Goal: Task Accomplishment & Management: Manage account settings

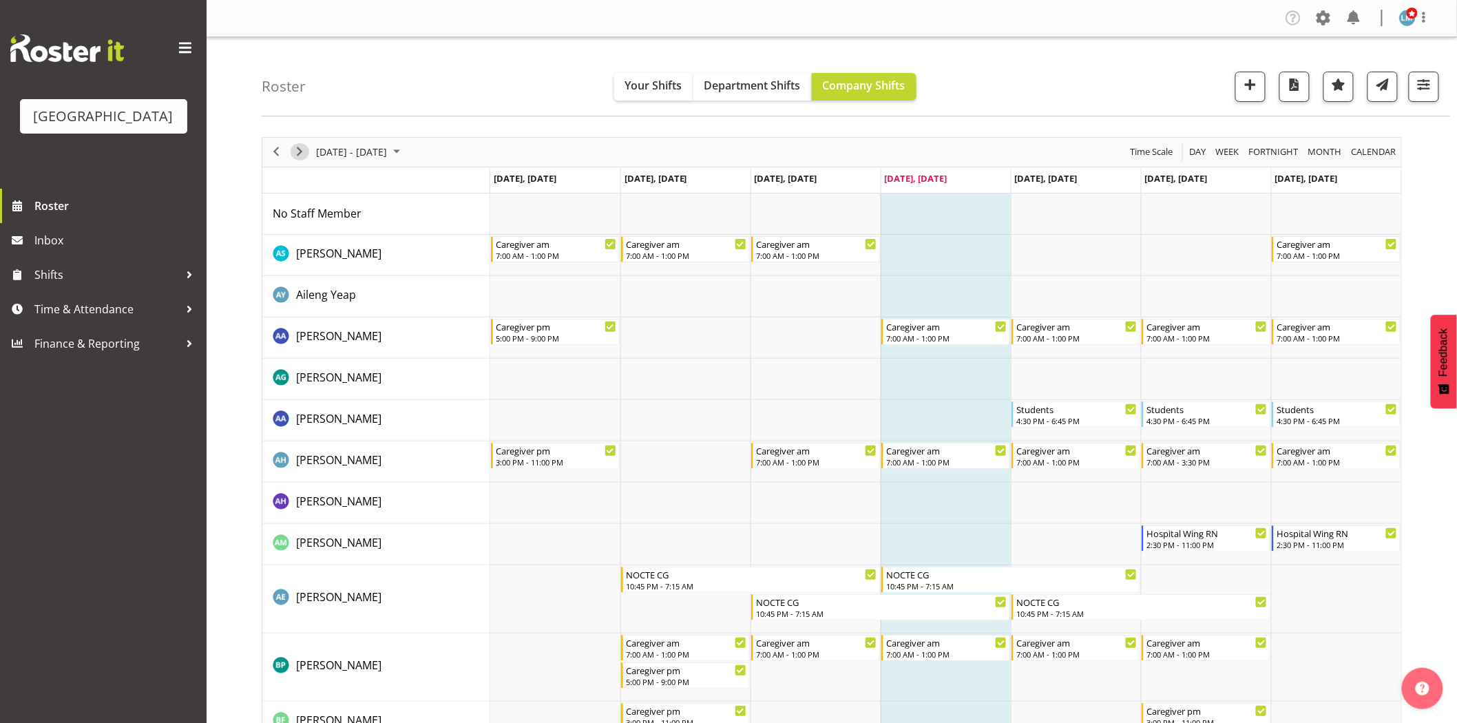
click at [293, 149] on span "Next" at bounding box center [299, 151] width 17 height 17
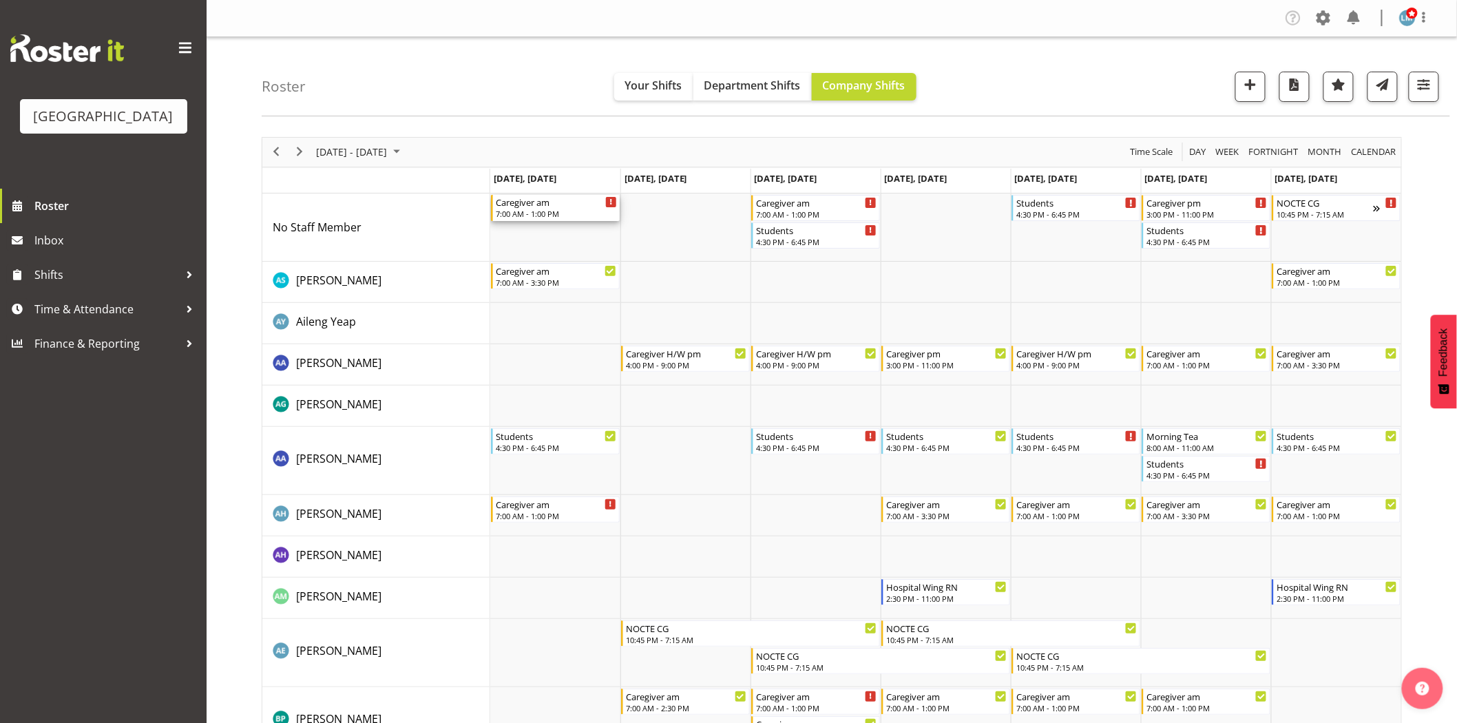
click at [533, 209] on div "7:00 AM - 1:00 PM" at bounding box center [556, 213] width 121 height 11
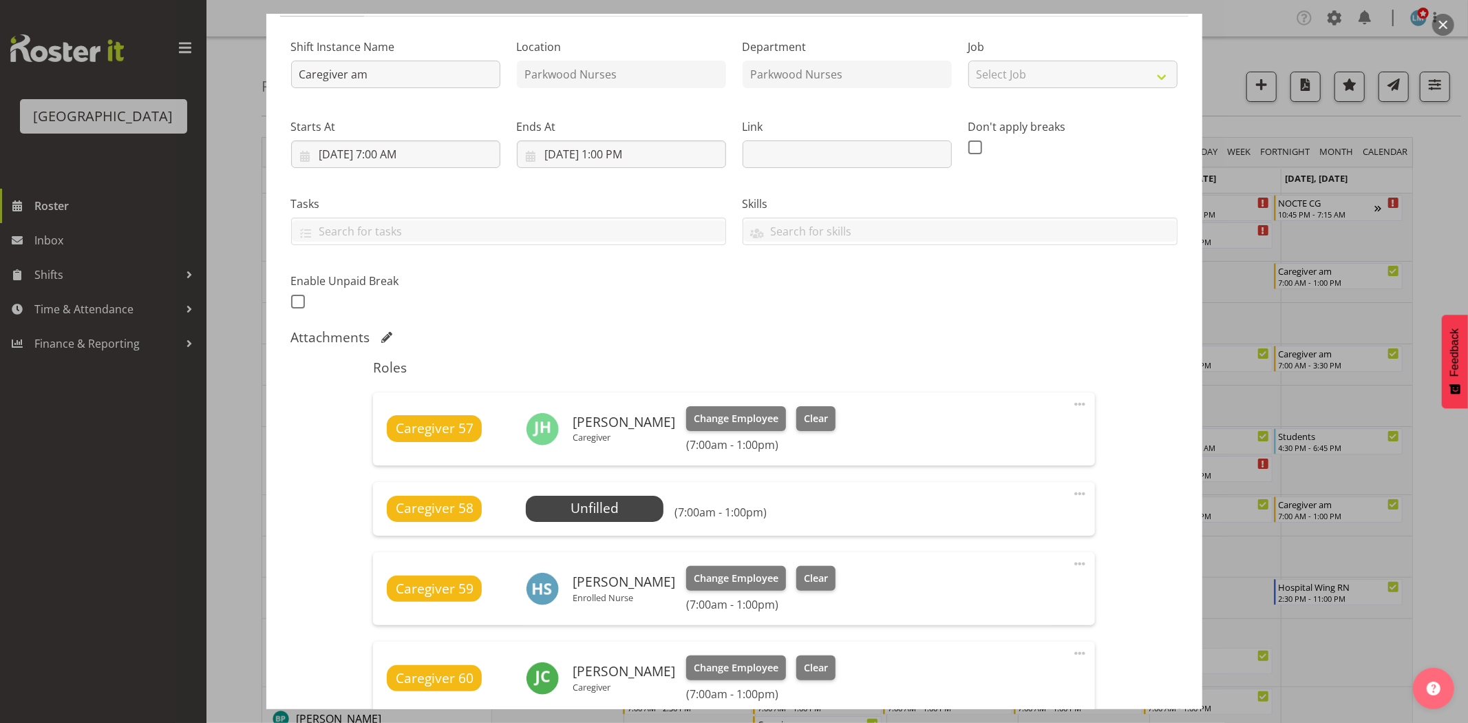
scroll to position [229, 0]
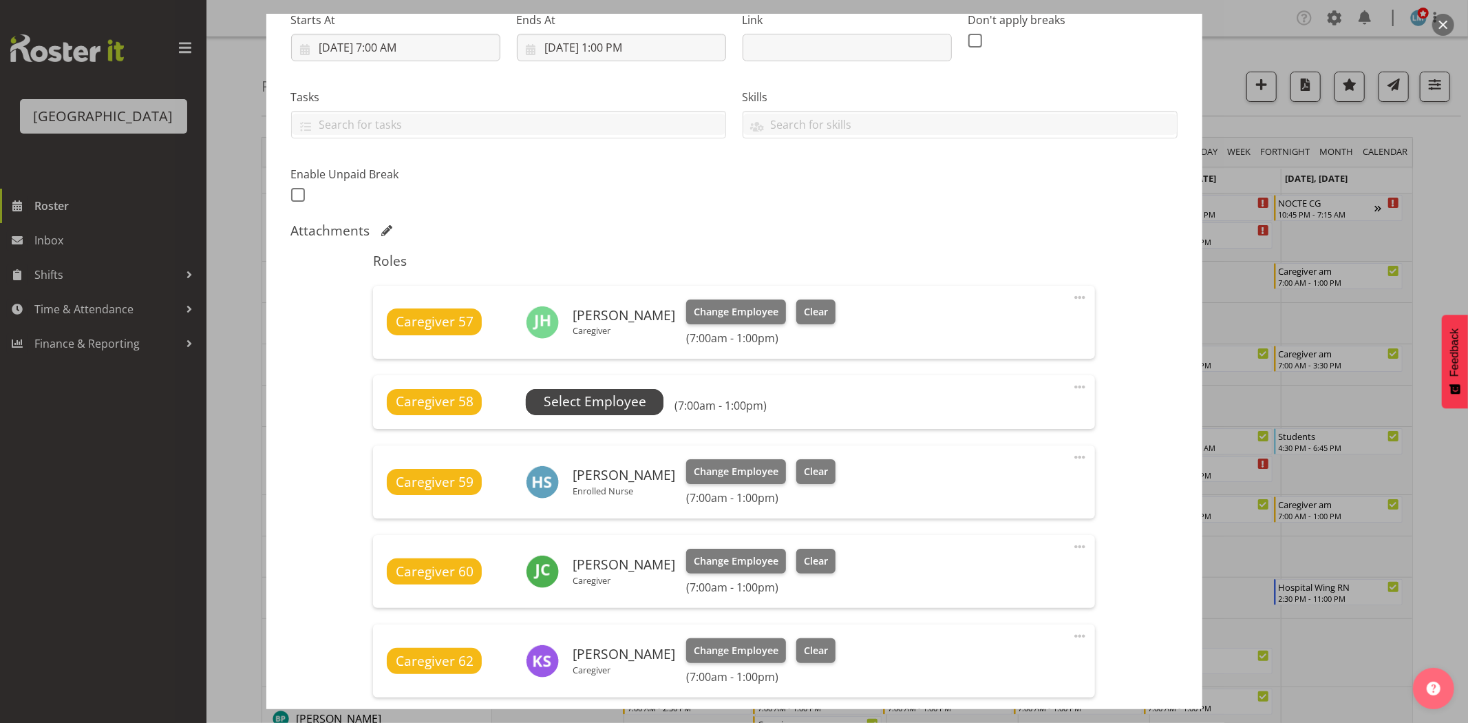
click at [586, 403] on span "Select Employee" at bounding box center [595, 402] width 103 height 20
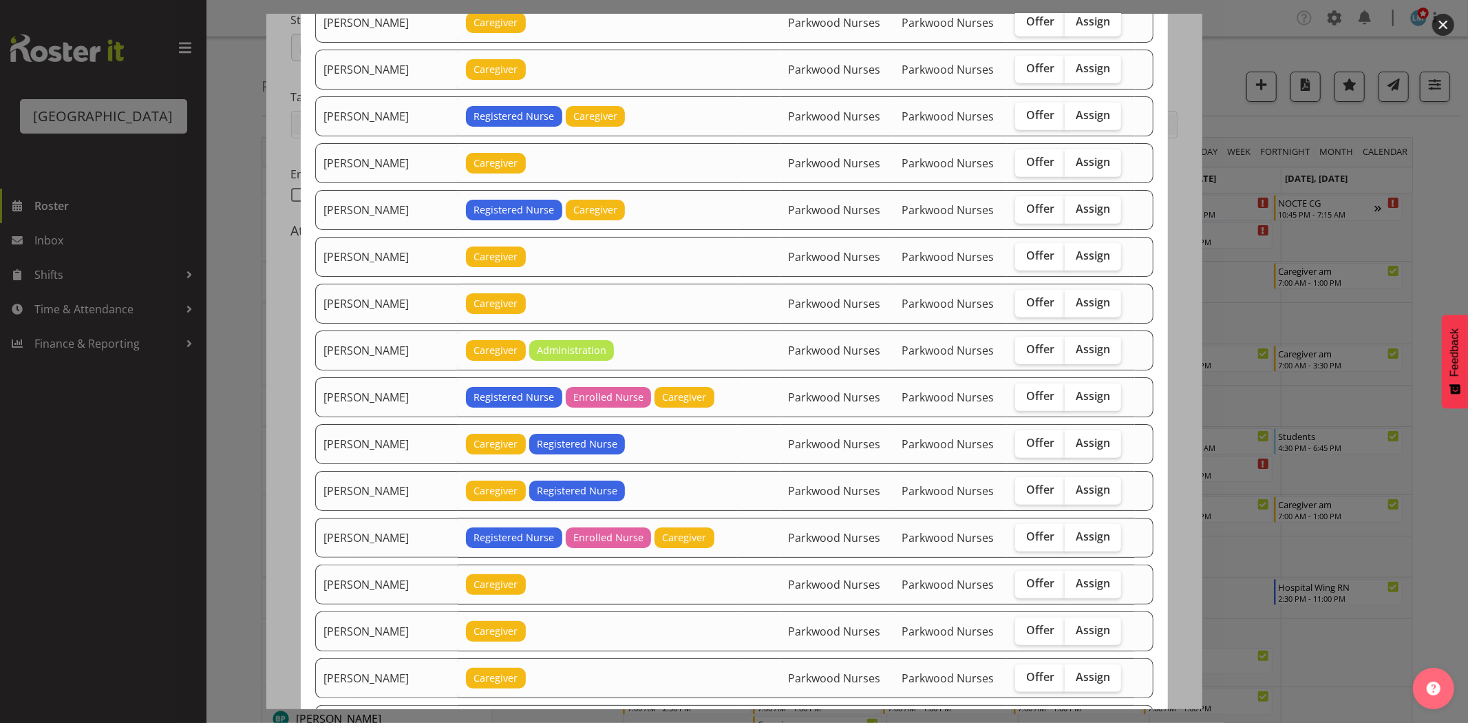
scroll to position [1147, 0]
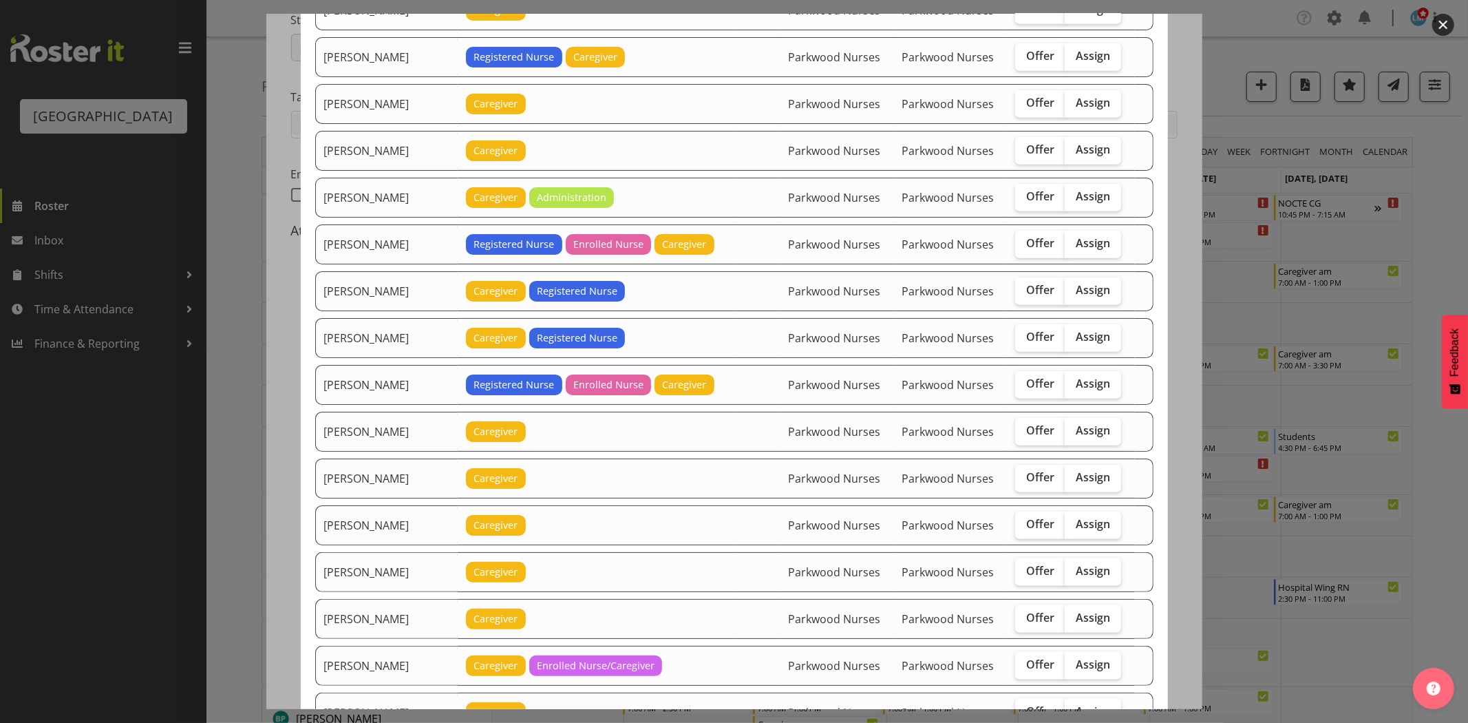
click at [1088, 536] on label "Assign" at bounding box center [1093, 525] width 56 height 28
click at [1074, 529] on input "Assign" at bounding box center [1069, 524] width 9 height 9
checkbox input "true"
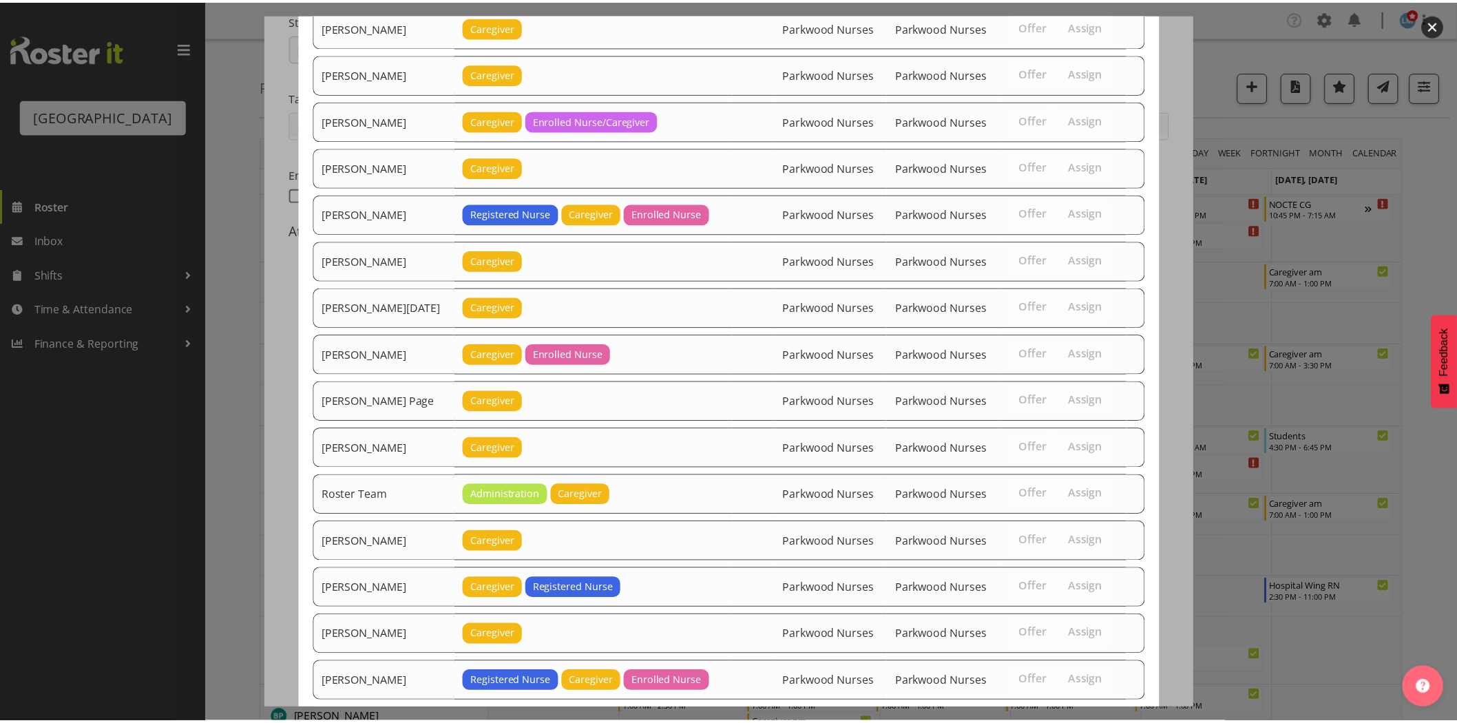
scroll to position [1777, 0]
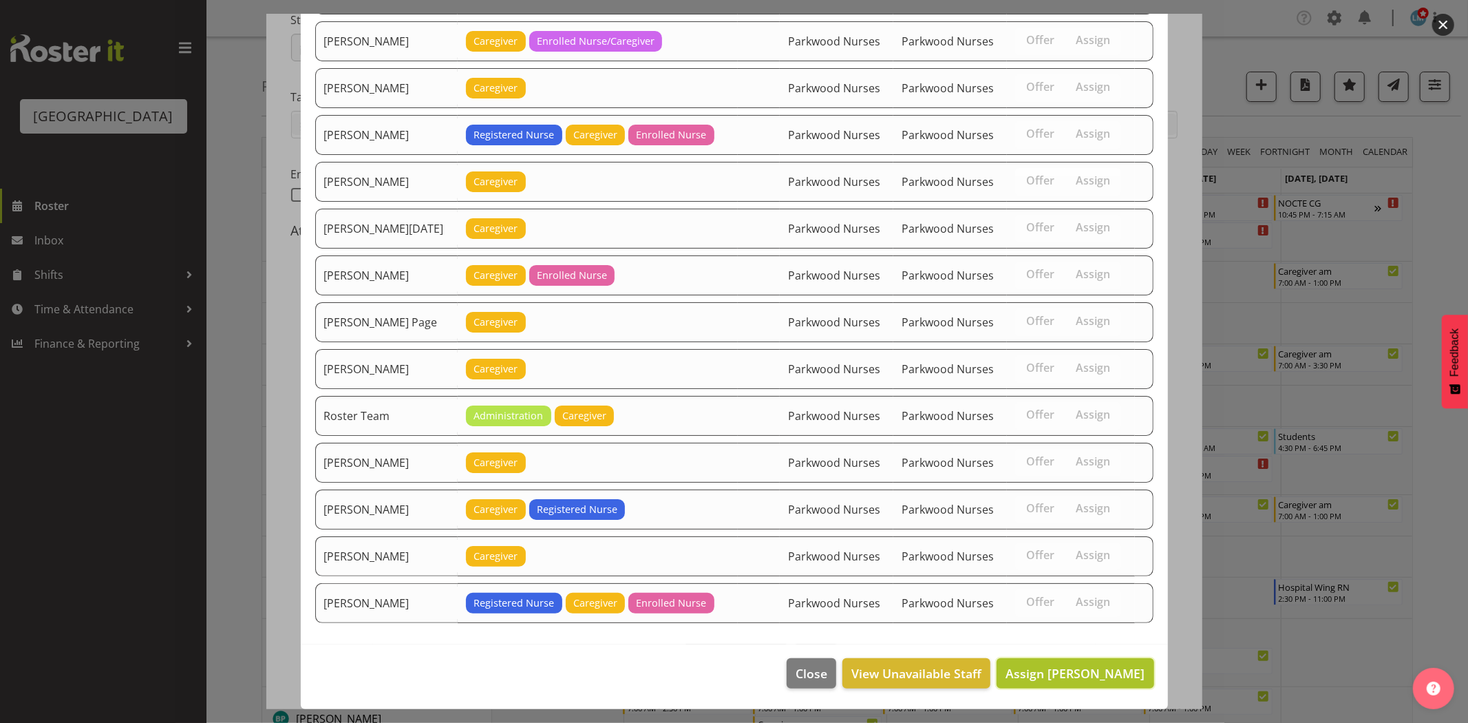
click at [1127, 671] on span "Assign Maria Kuraem" at bounding box center [1075, 673] width 139 height 17
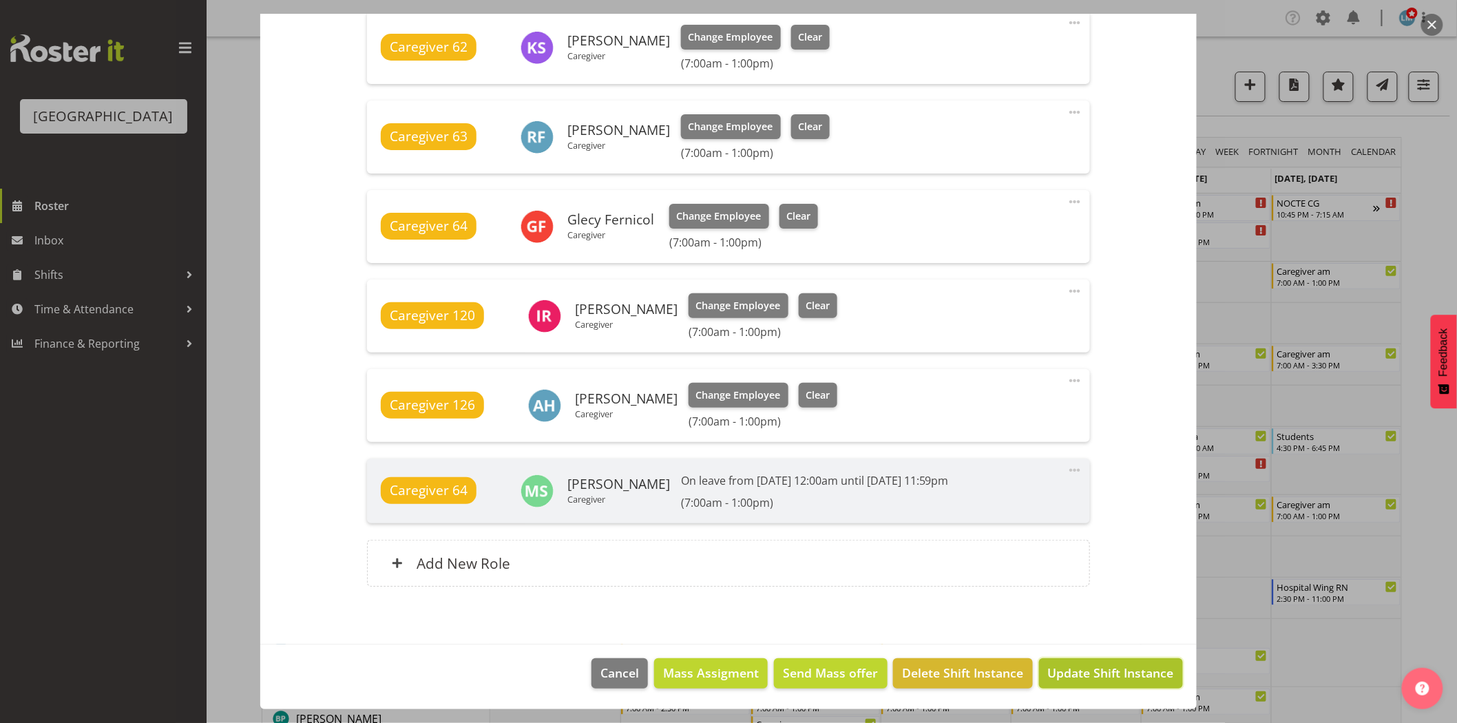
click at [1127, 676] on span "Update Shift Instance" at bounding box center [1111, 673] width 126 height 18
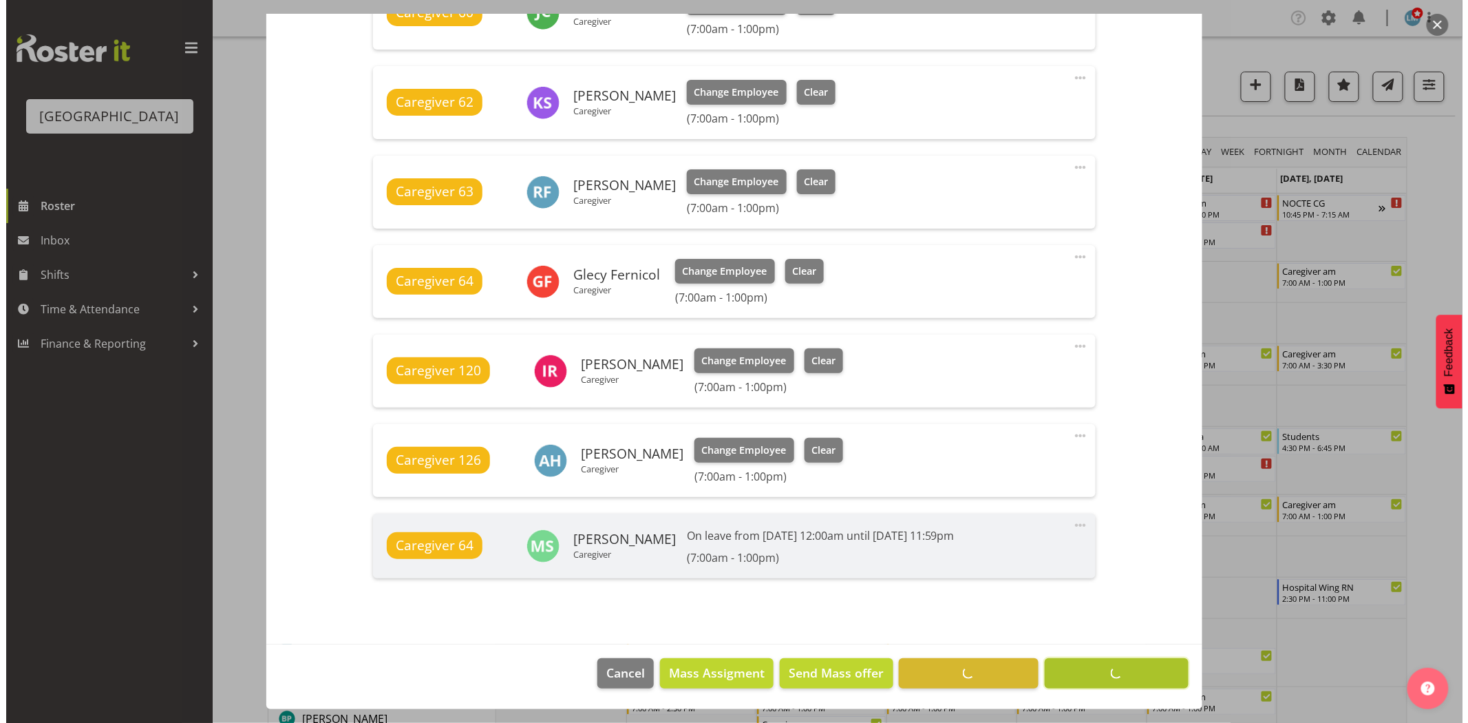
scroll to position [807, 0]
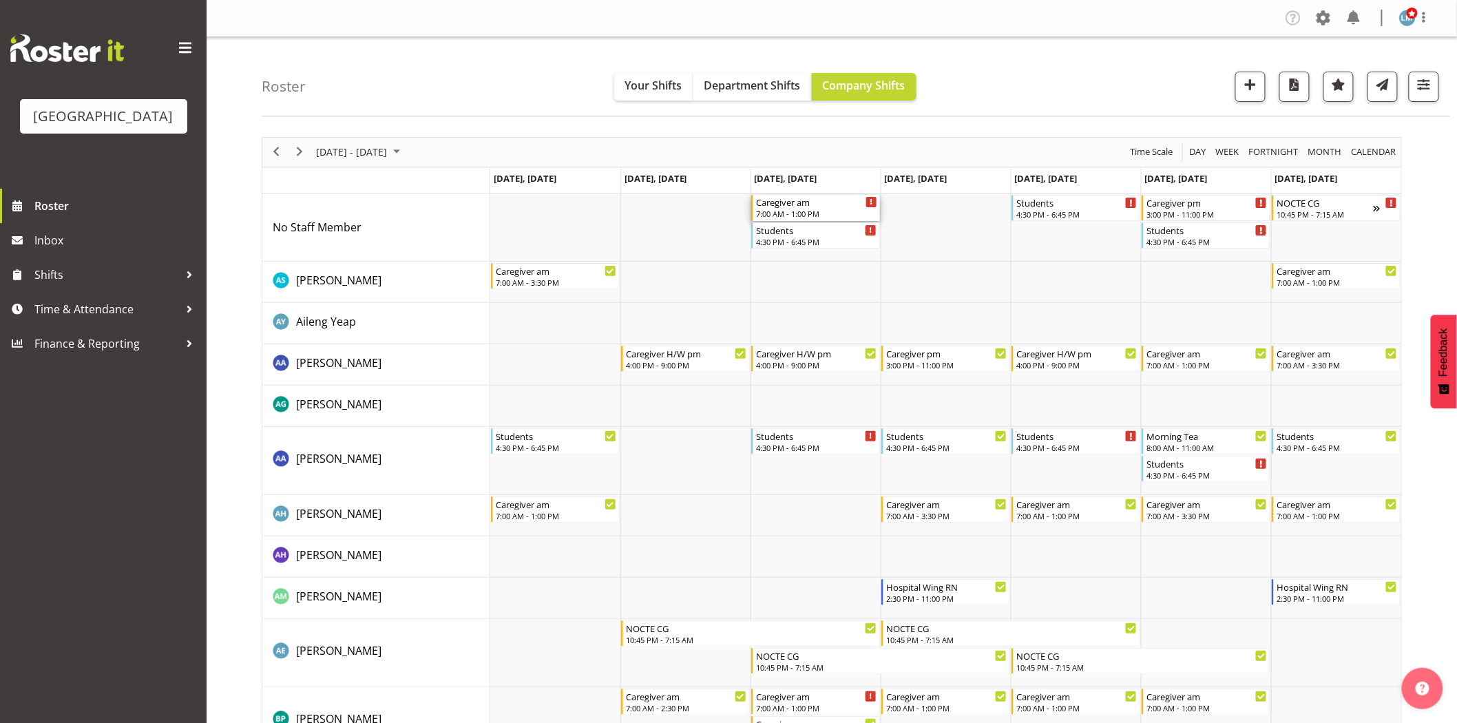
click at [812, 211] on div "7:00 AM - 1:00 PM" at bounding box center [816, 213] width 121 height 11
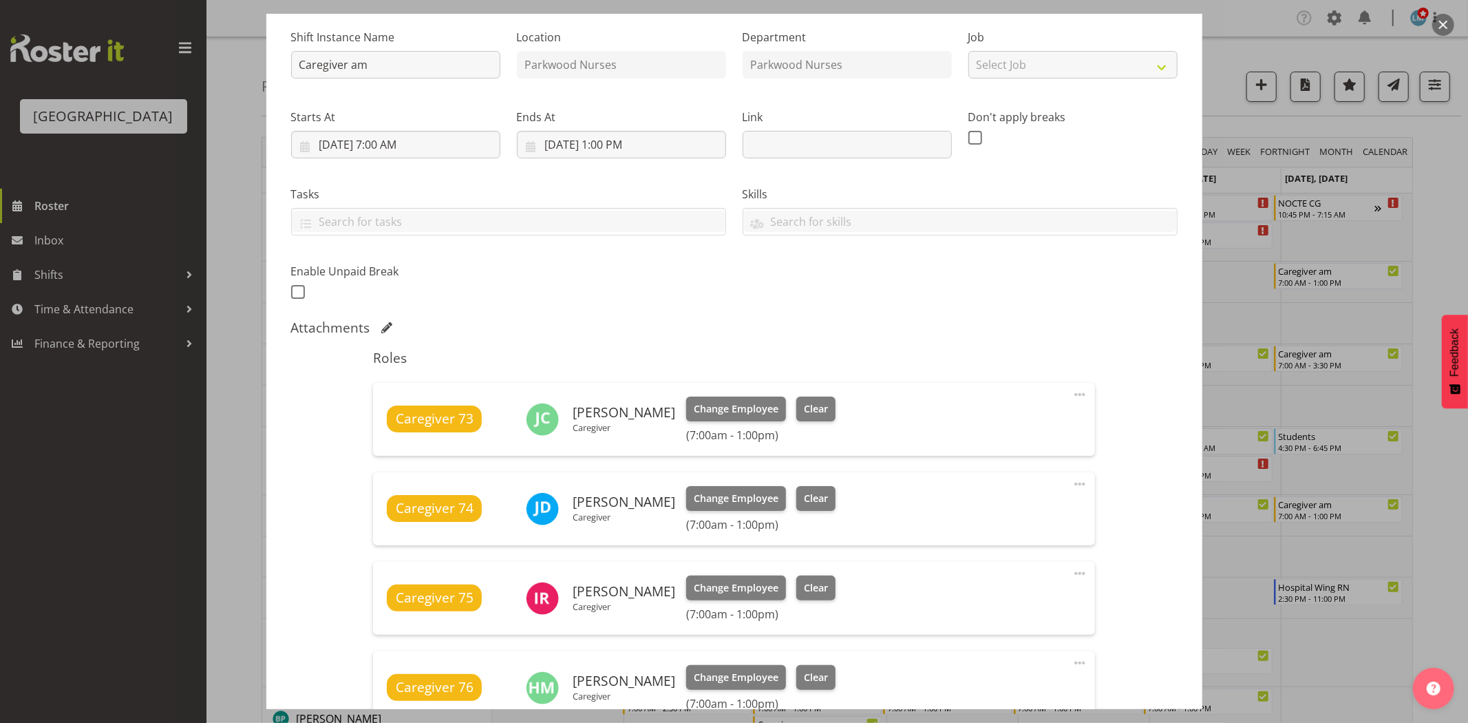
scroll to position [306, 0]
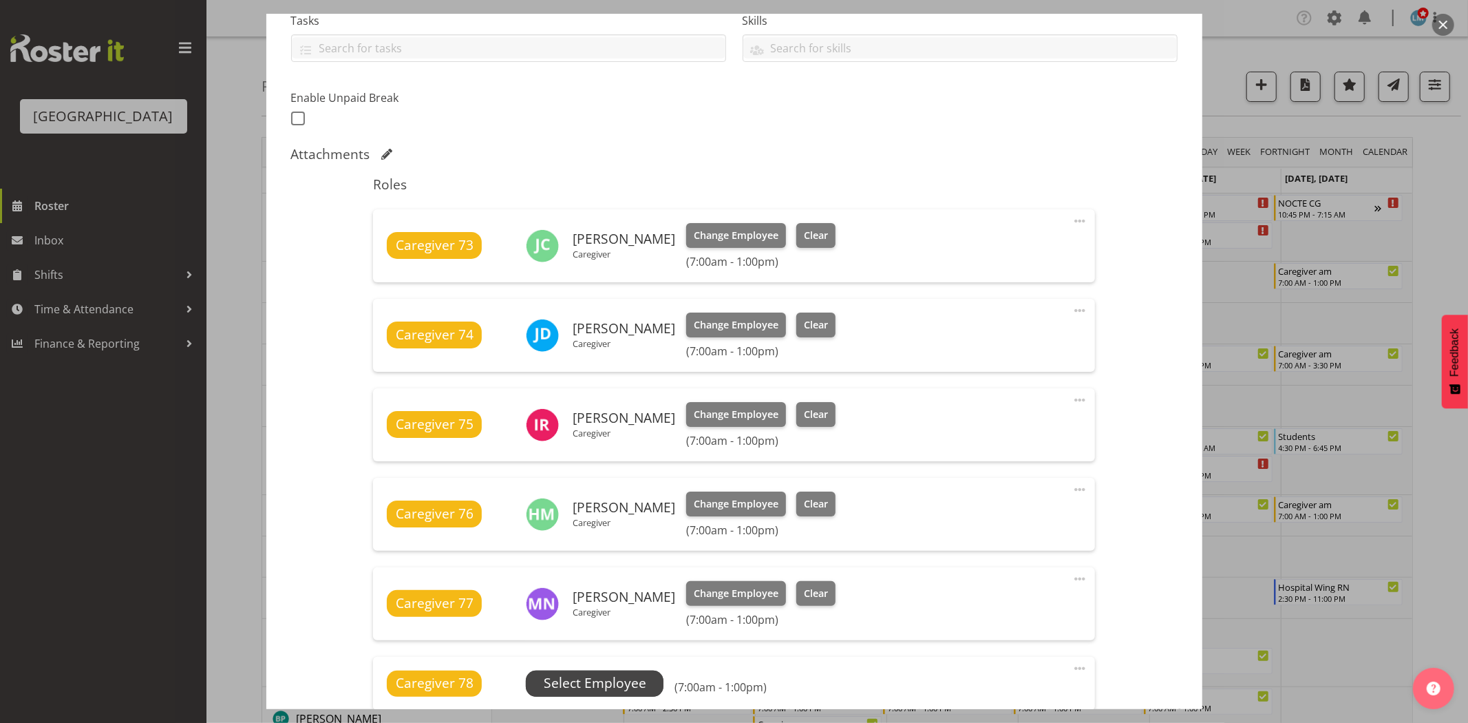
click at [635, 678] on span "Select Employee" at bounding box center [595, 683] width 103 height 20
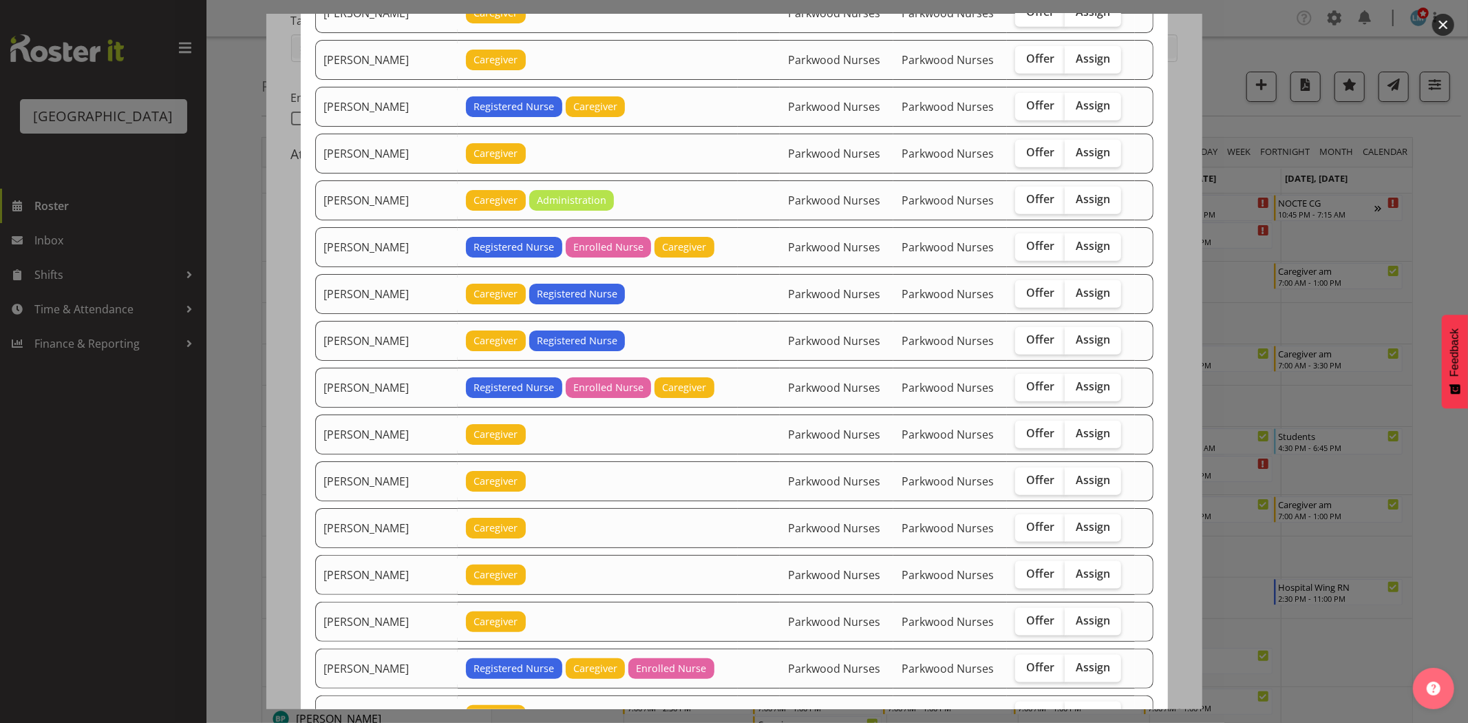
scroll to position [1147, 0]
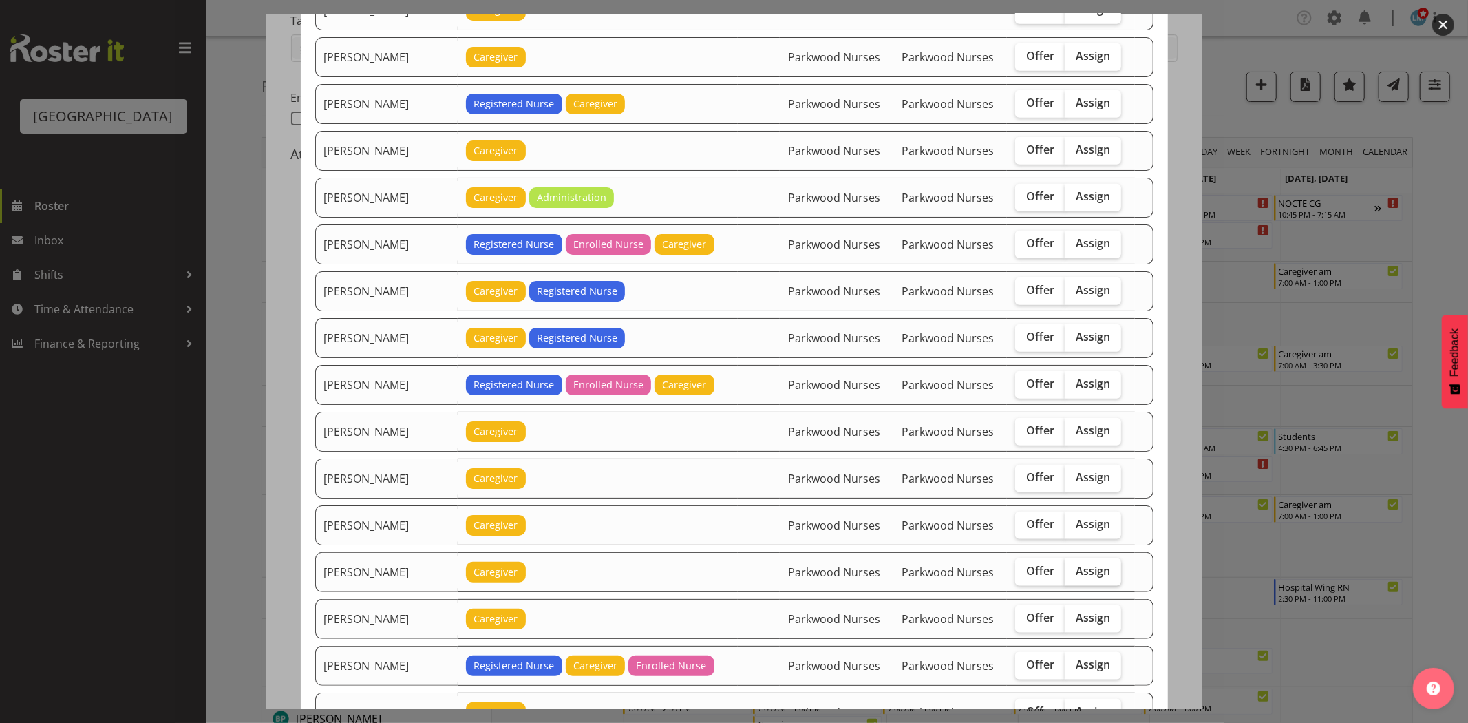
click at [1099, 582] on label "Assign" at bounding box center [1093, 572] width 56 height 28
click at [1074, 575] on input "Assign" at bounding box center [1069, 570] width 9 height 9
checkbox input "true"
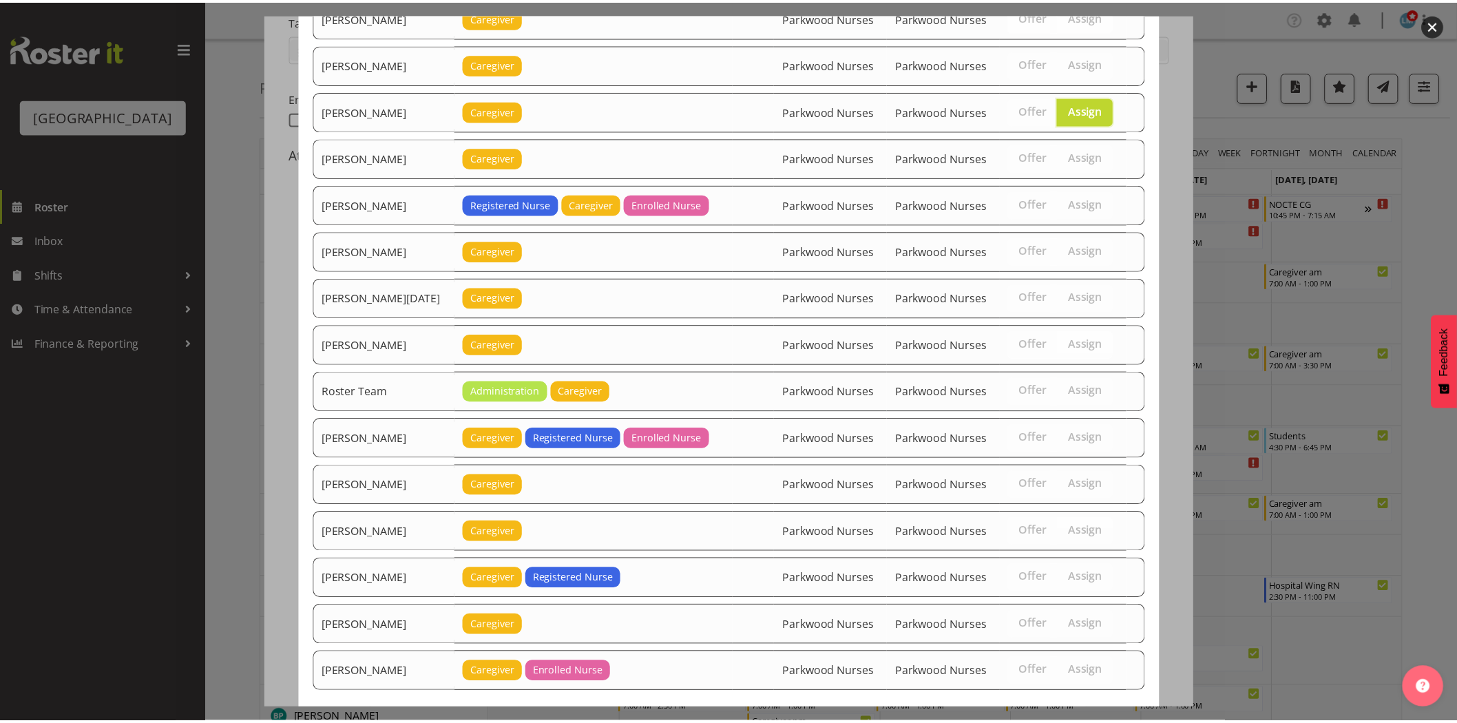
scroll to position [1683, 0]
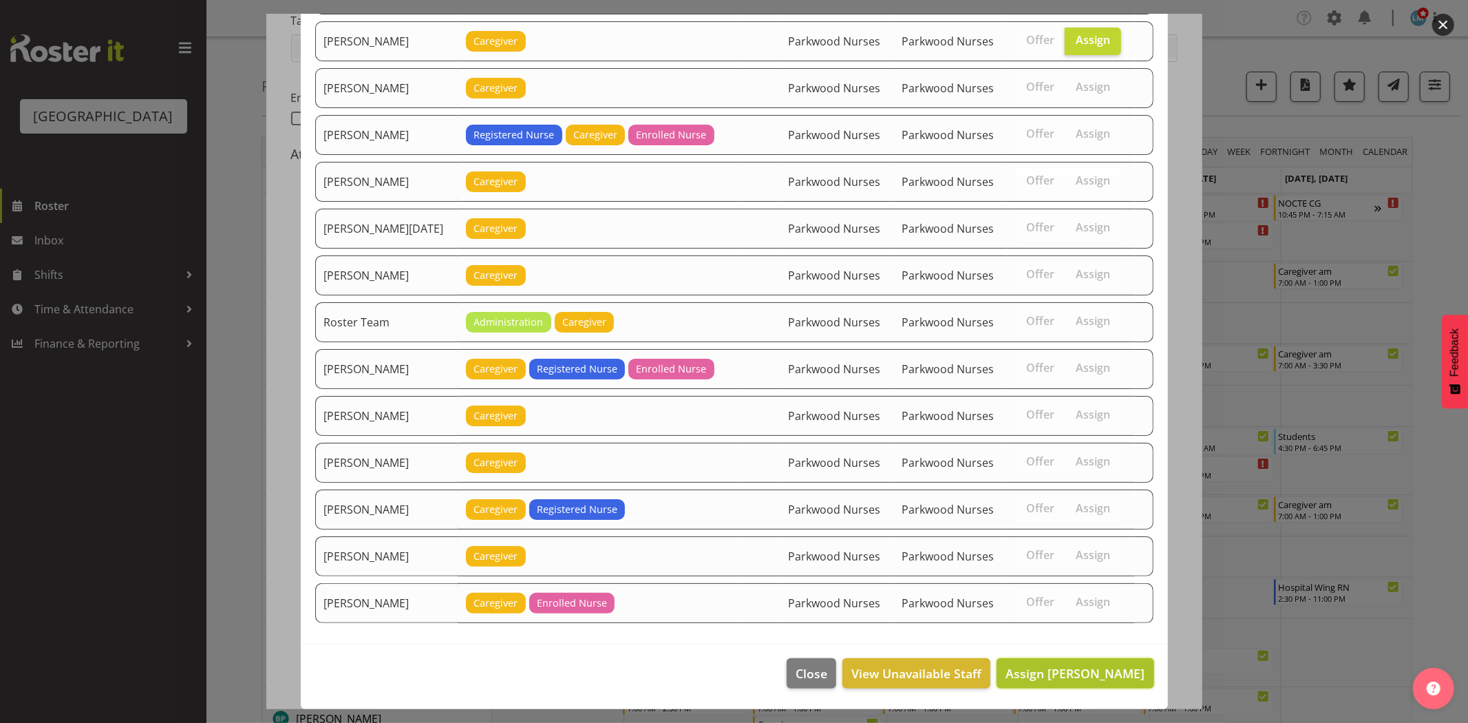
click at [1110, 665] on span "Assign Maria Kuraem" at bounding box center [1075, 673] width 139 height 17
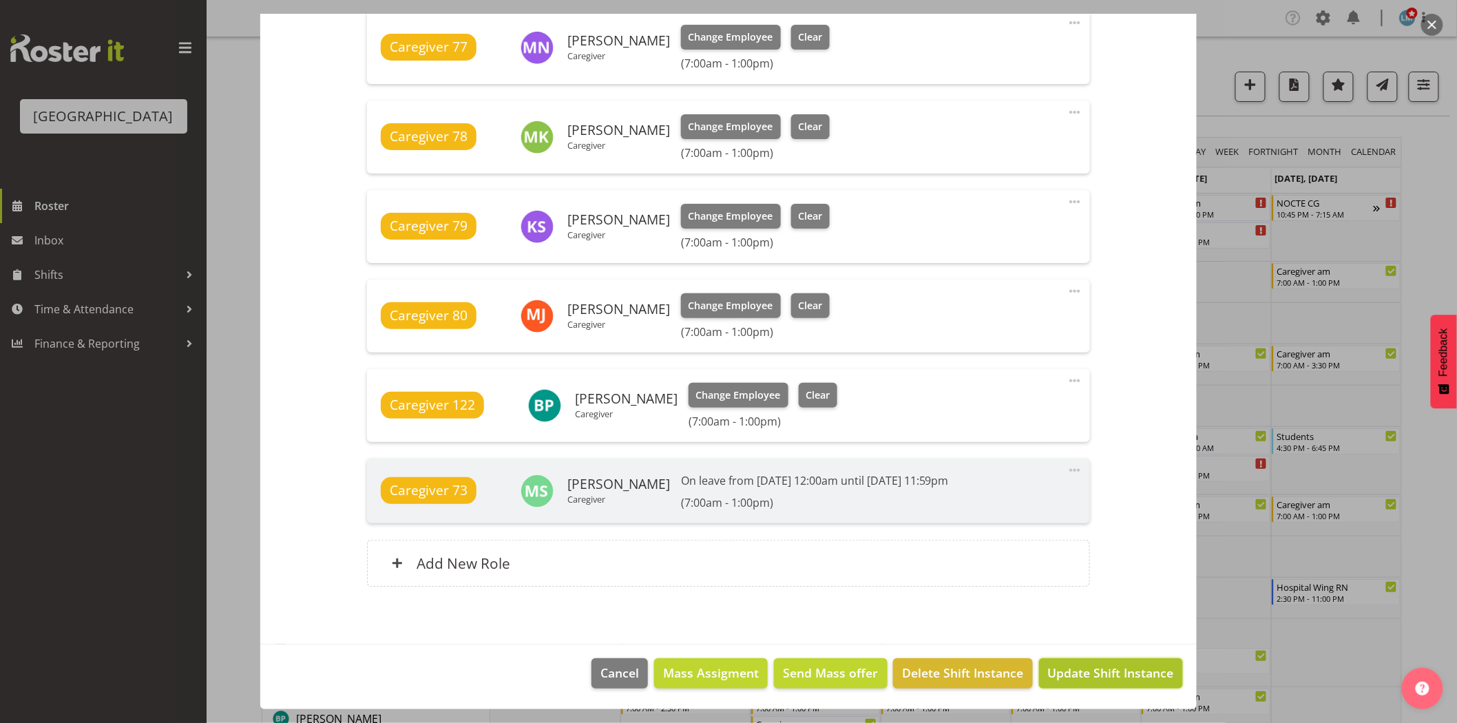
click at [1133, 675] on span "Update Shift Instance" at bounding box center [1111, 673] width 126 height 18
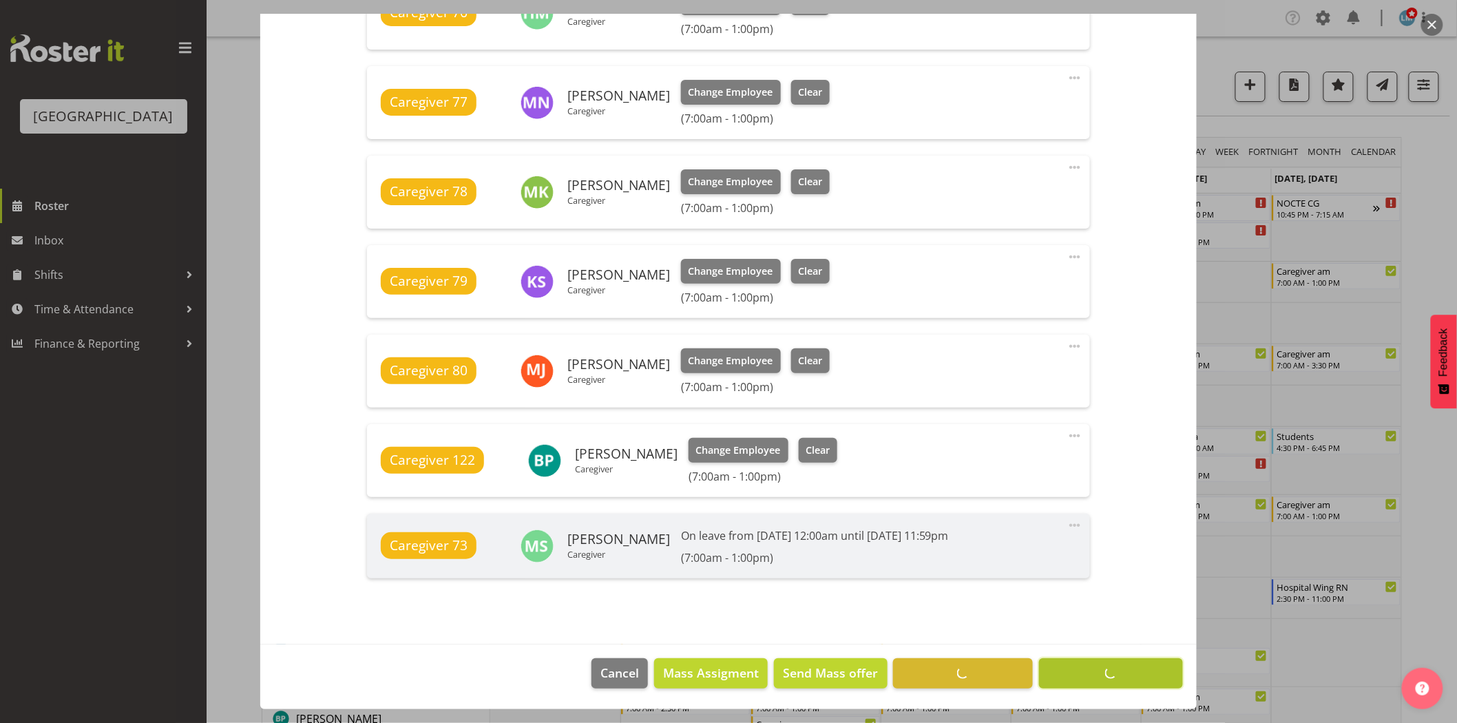
scroll to position [807, 0]
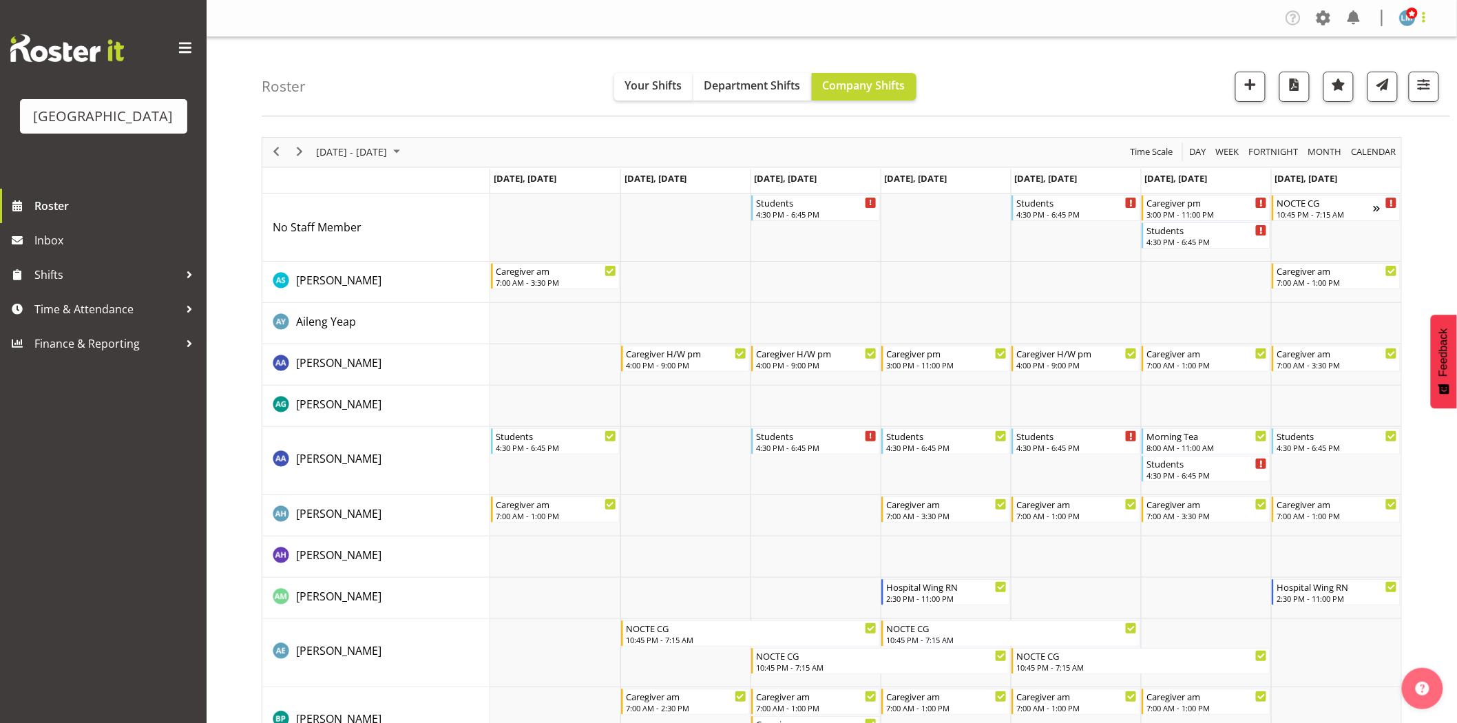
click at [1422, 21] on span at bounding box center [1423, 17] width 17 height 17
click at [1401, 80] on link "Log Out" at bounding box center [1366, 72] width 132 height 25
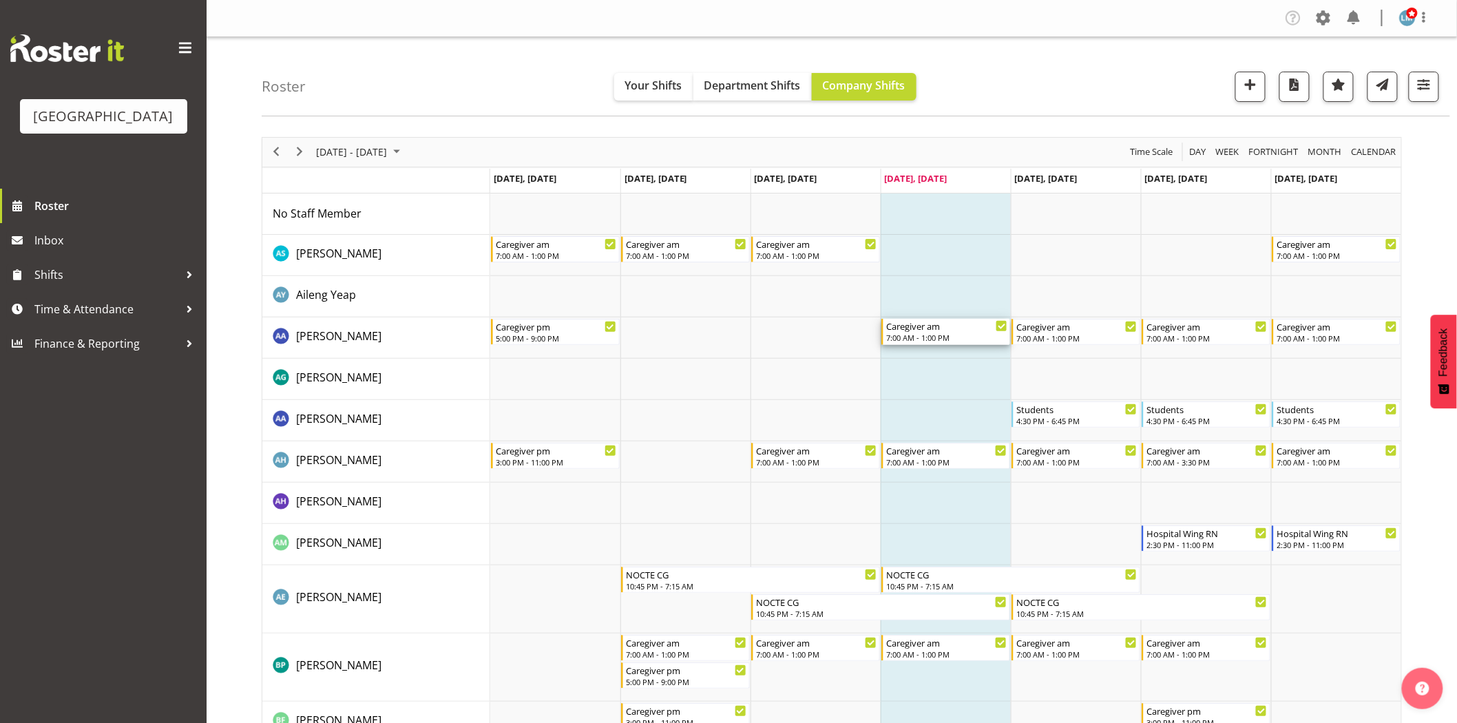
click at [953, 335] on div "7:00 AM - 1:00 PM" at bounding box center [946, 337] width 121 height 11
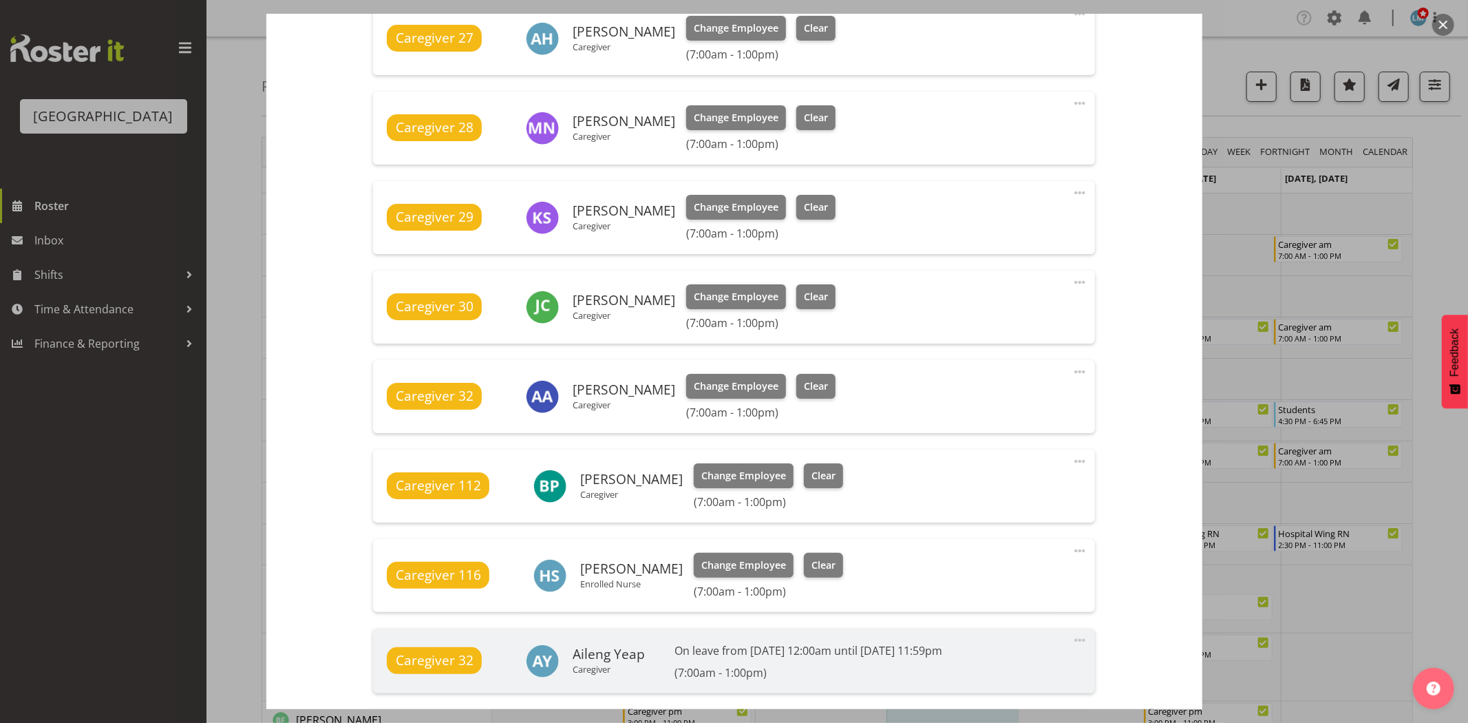
scroll to position [688, 0]
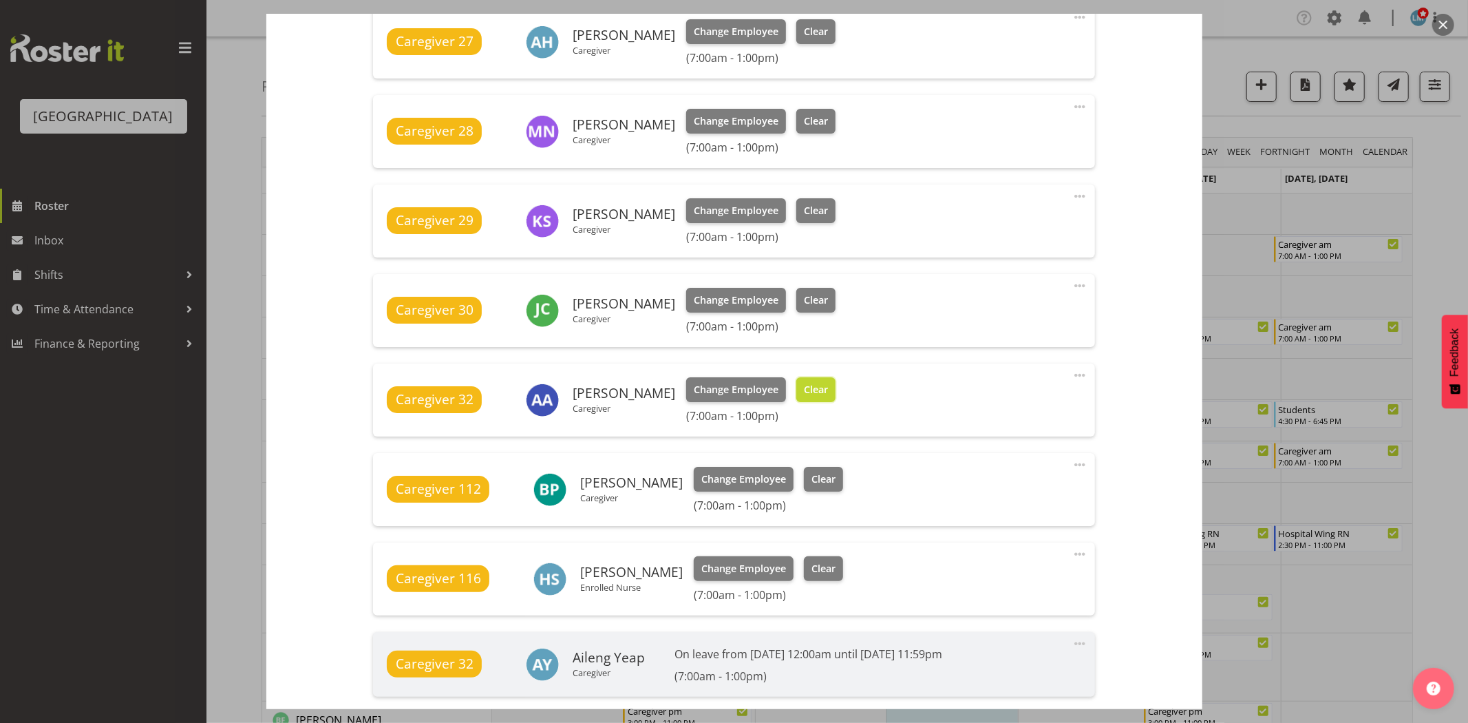
click at [813, 395] on span "Clear" at bounding box center [816, 389] width 24 height 15
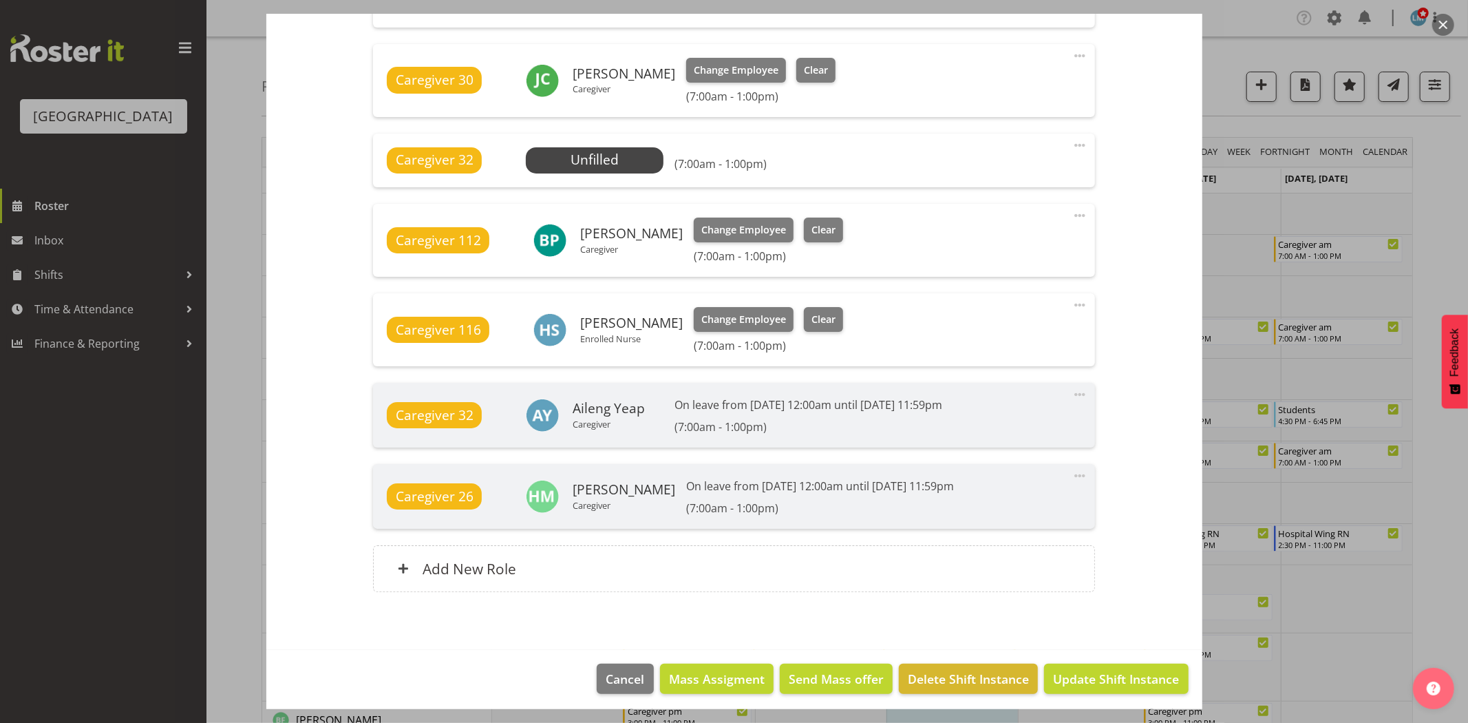
scroll to position [924, 0]
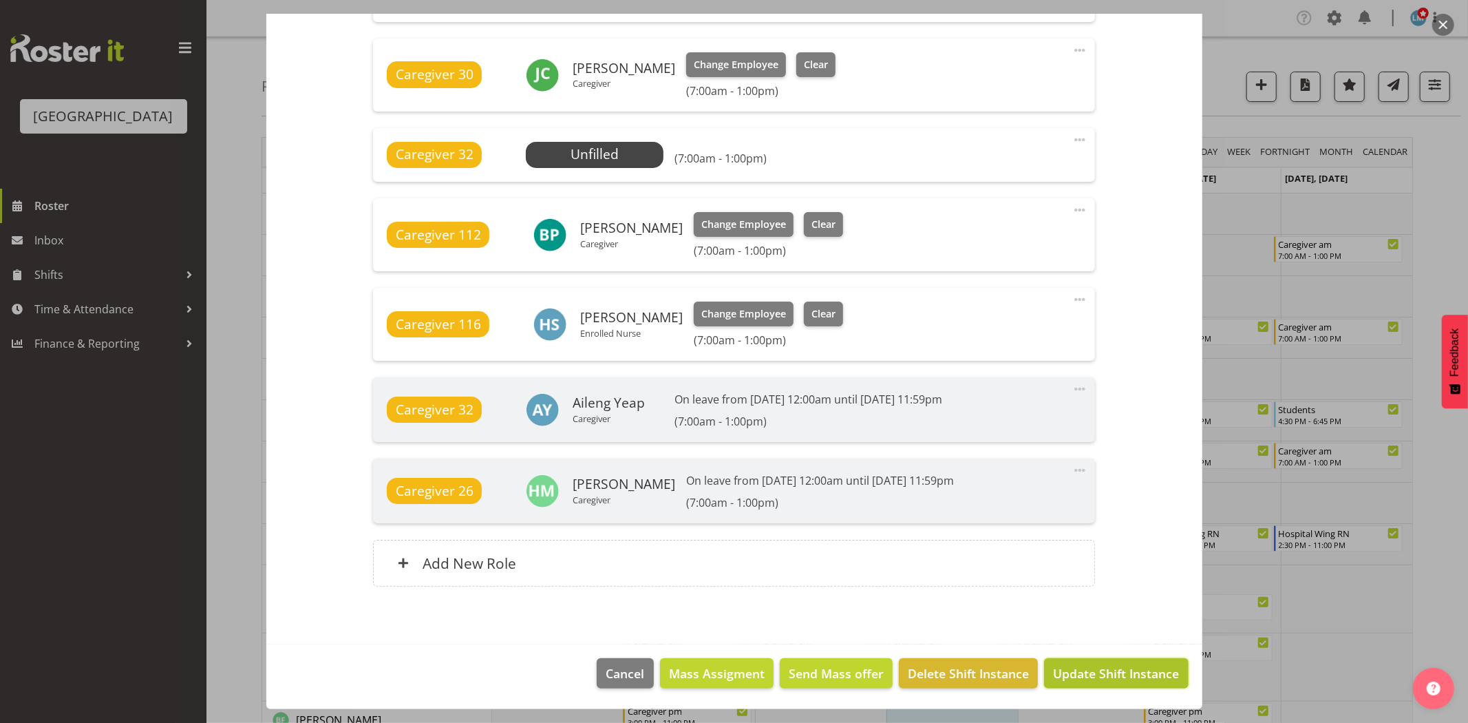
click at [1132, 673] on span "Update Shift Instance" at bounding box center [1116, 673] width 126 height 18
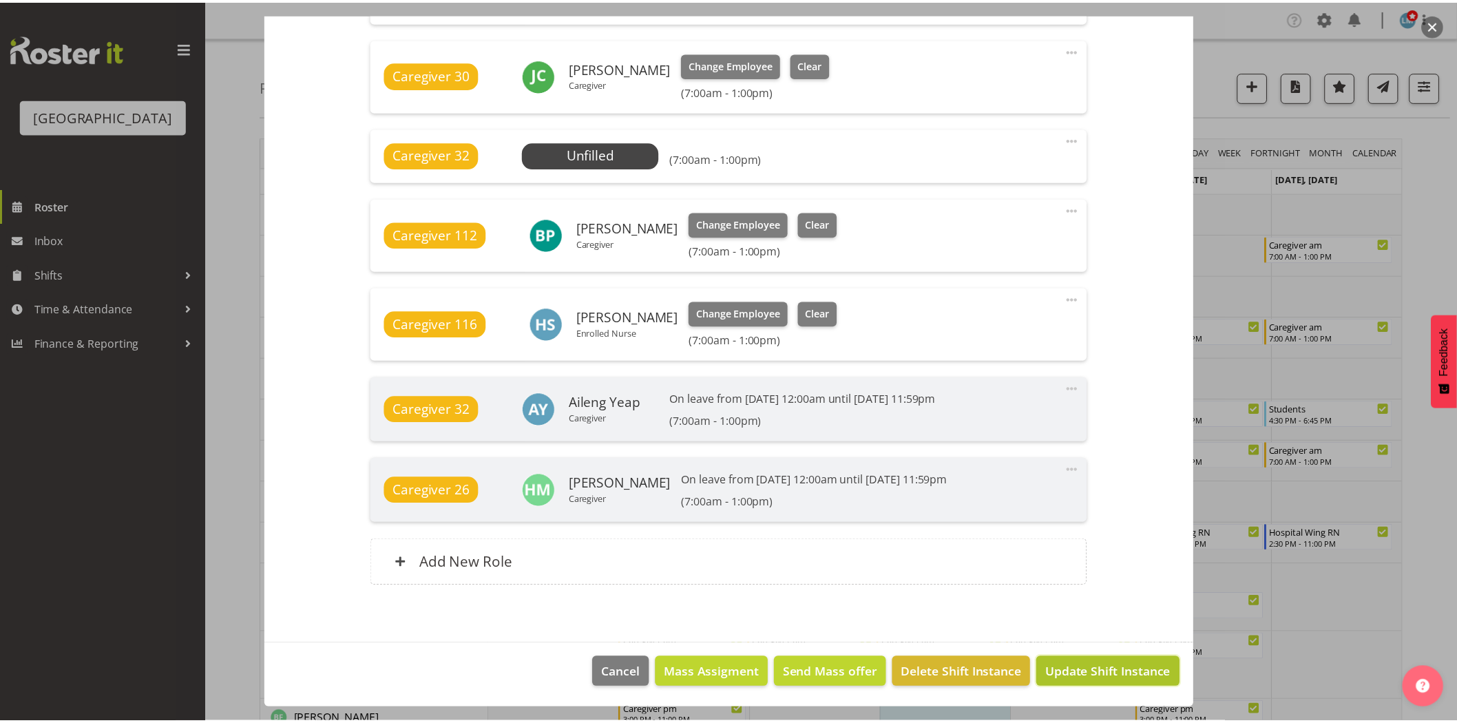
scroll to position [869, 0]
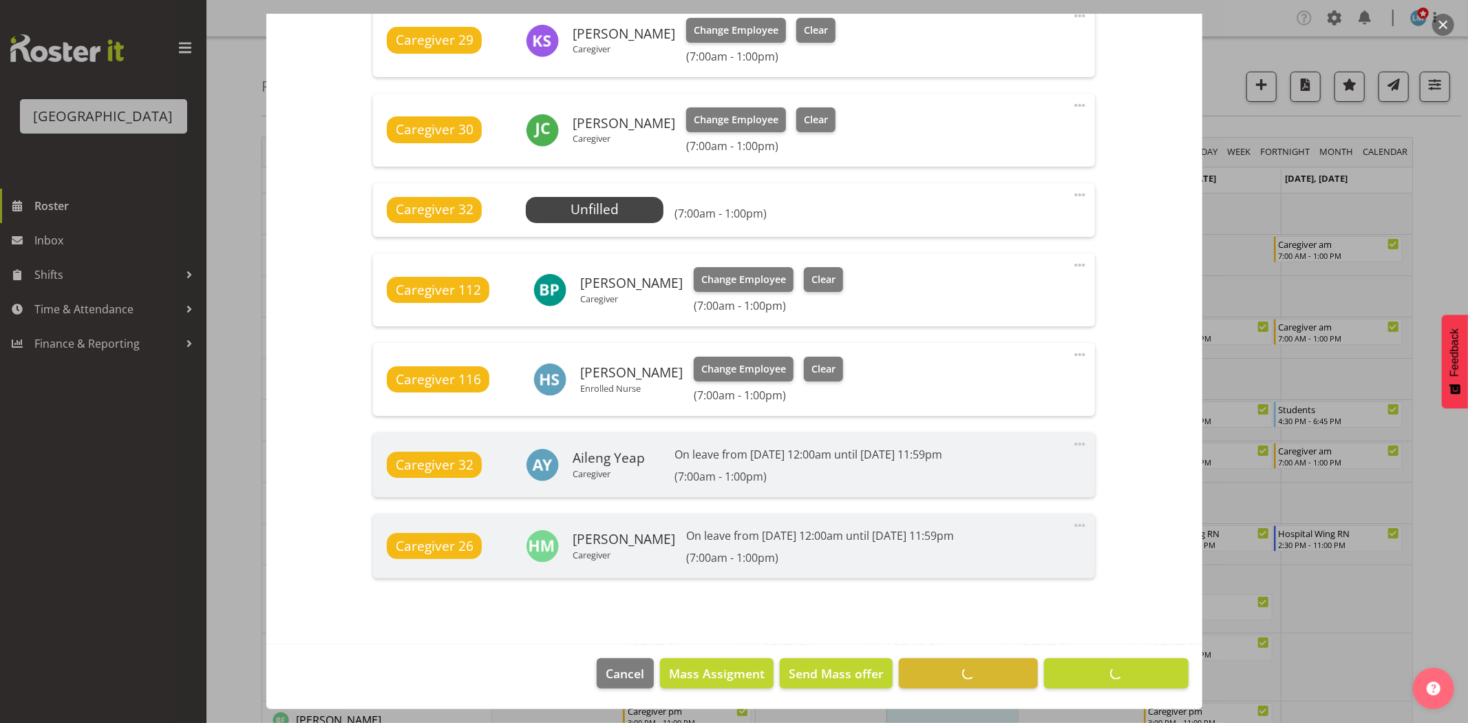
click at [1441, 559] on div at bounding box center [734, 361] width 1468 height 723
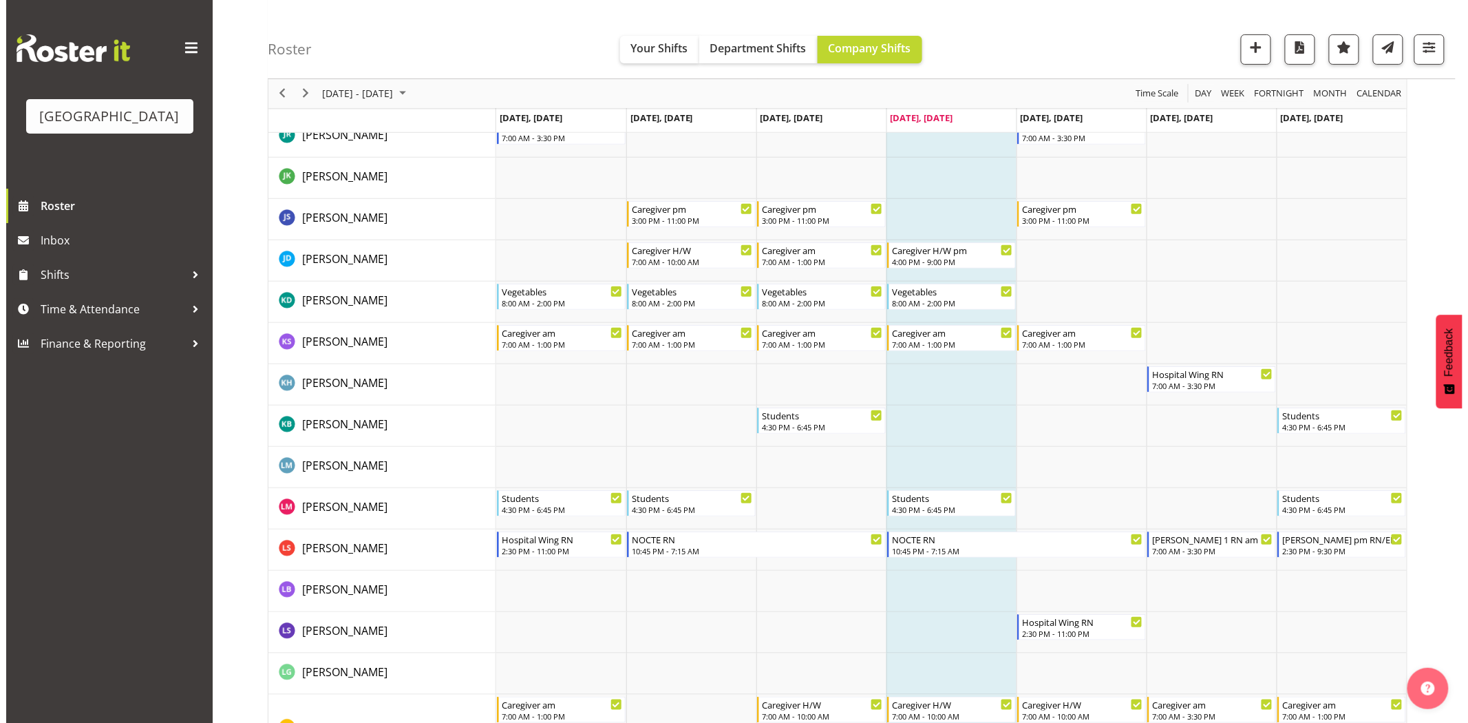
scroll to position [2447, 0]
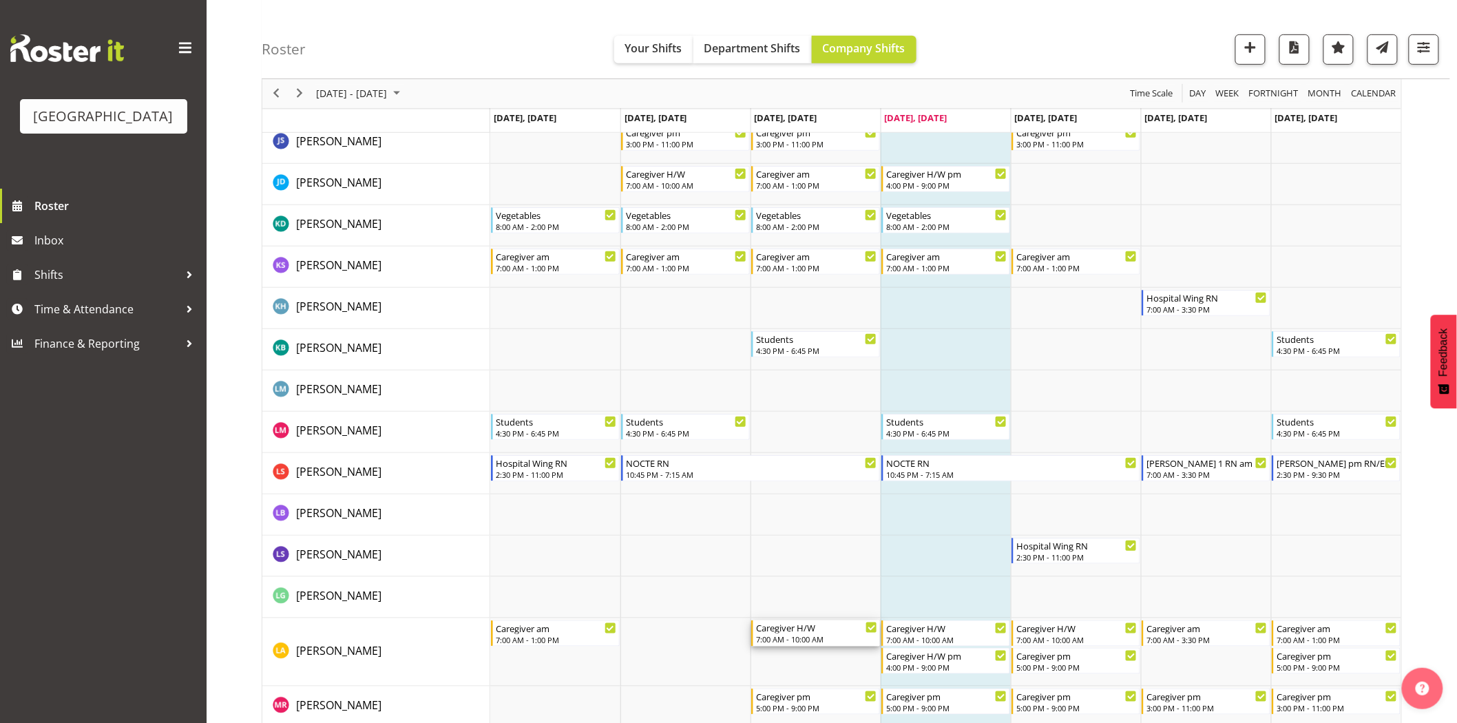
click at [800, 628] on div "Caregiver H/W" at bounding box center [816, 627] width 121 height 14
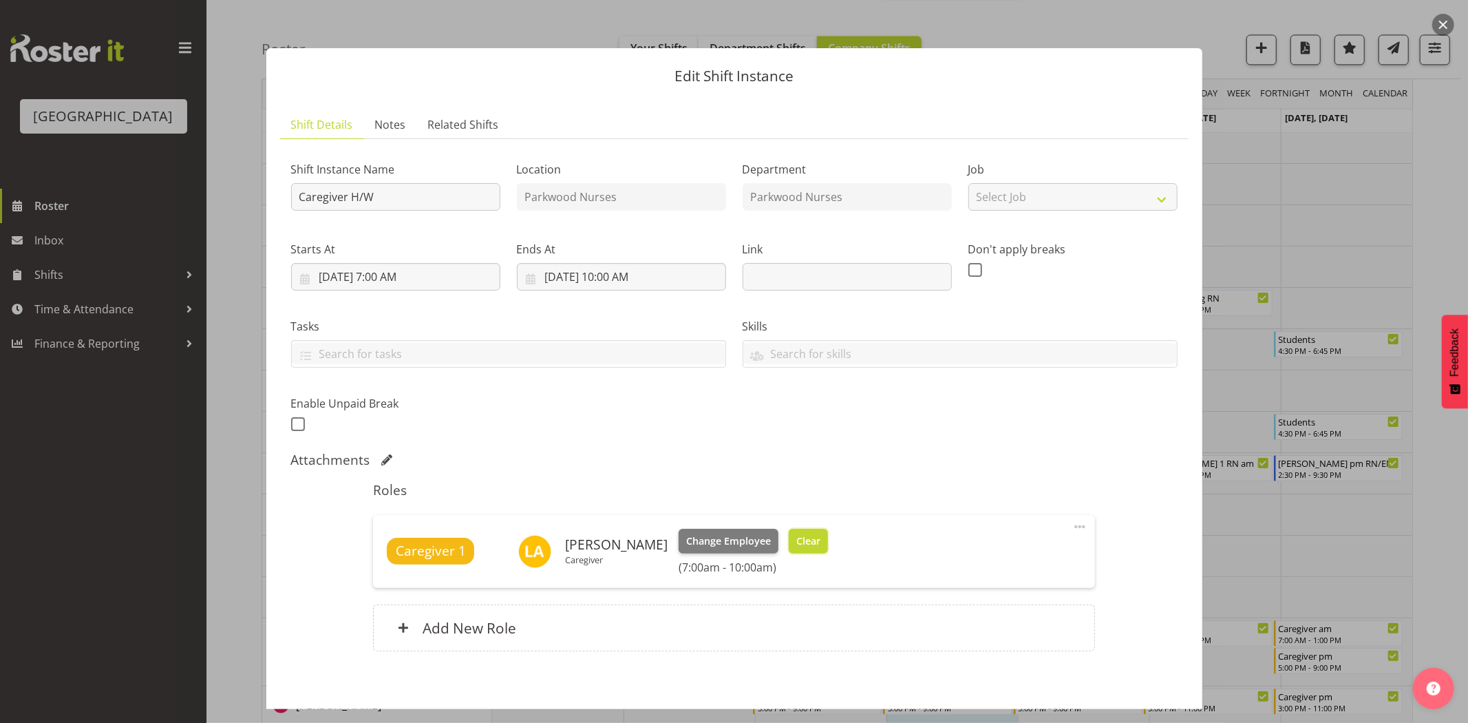
click at [803, 542] on span "Clear" at bounding box center [808, 540] width 24 height 15
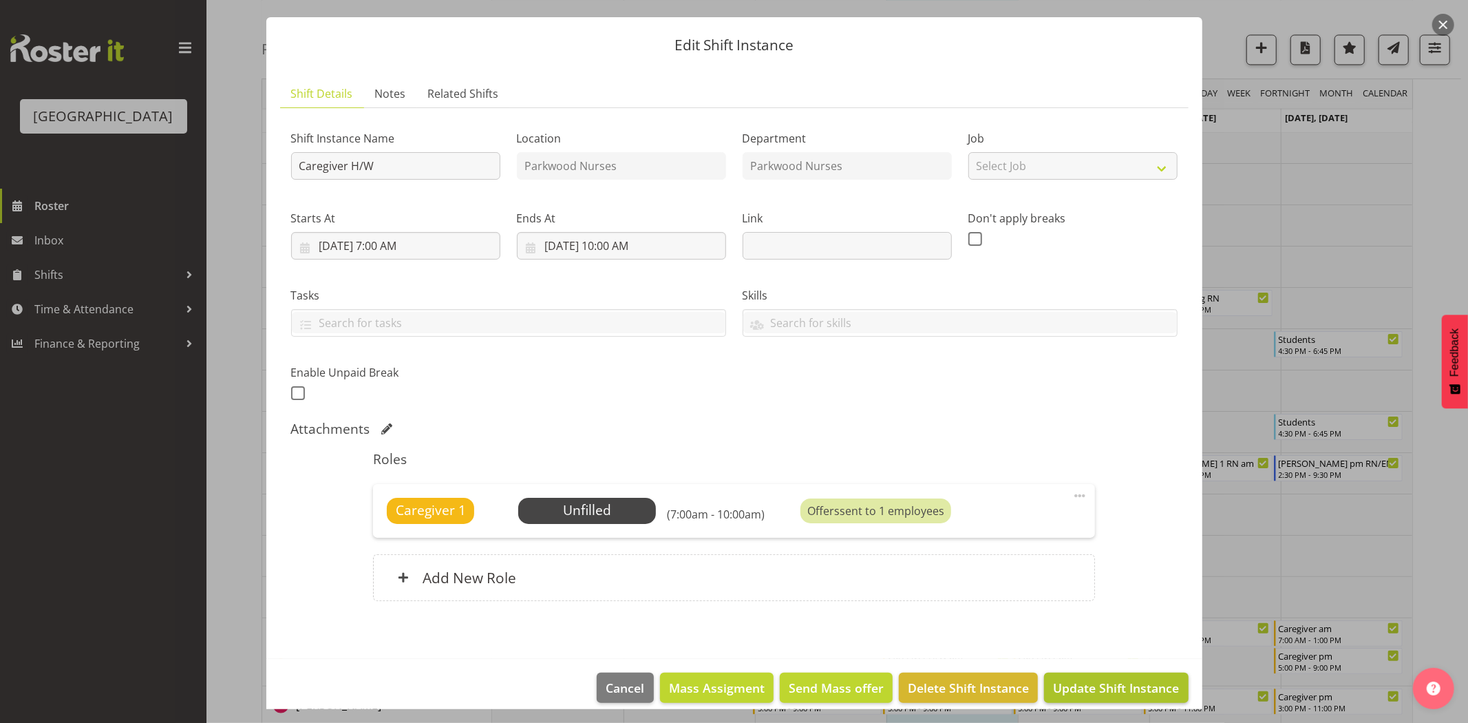
scroll to position [45, 0]
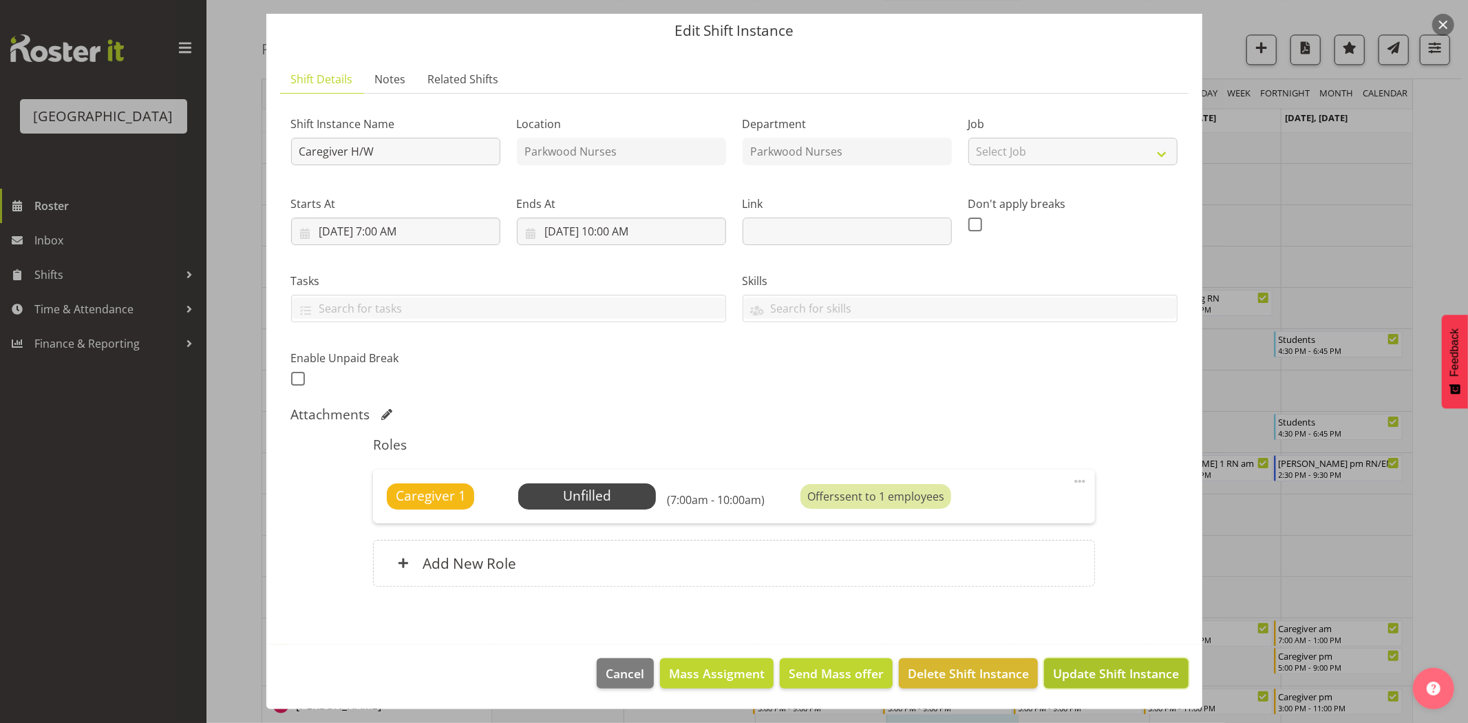
click at [1100, 672] on span "Update Shift Instance" at bounding box center [1116, 673] width 126 height 18
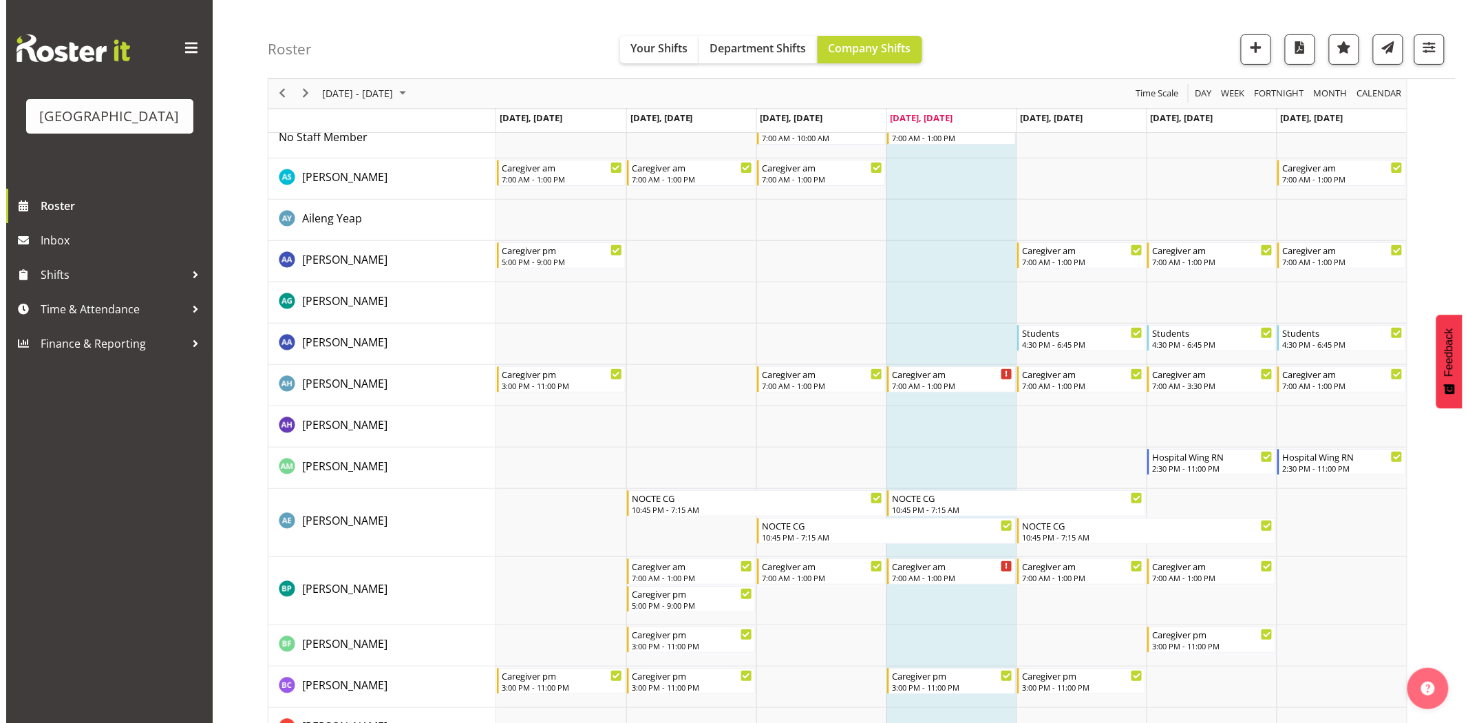
scroll to position [0, 0]
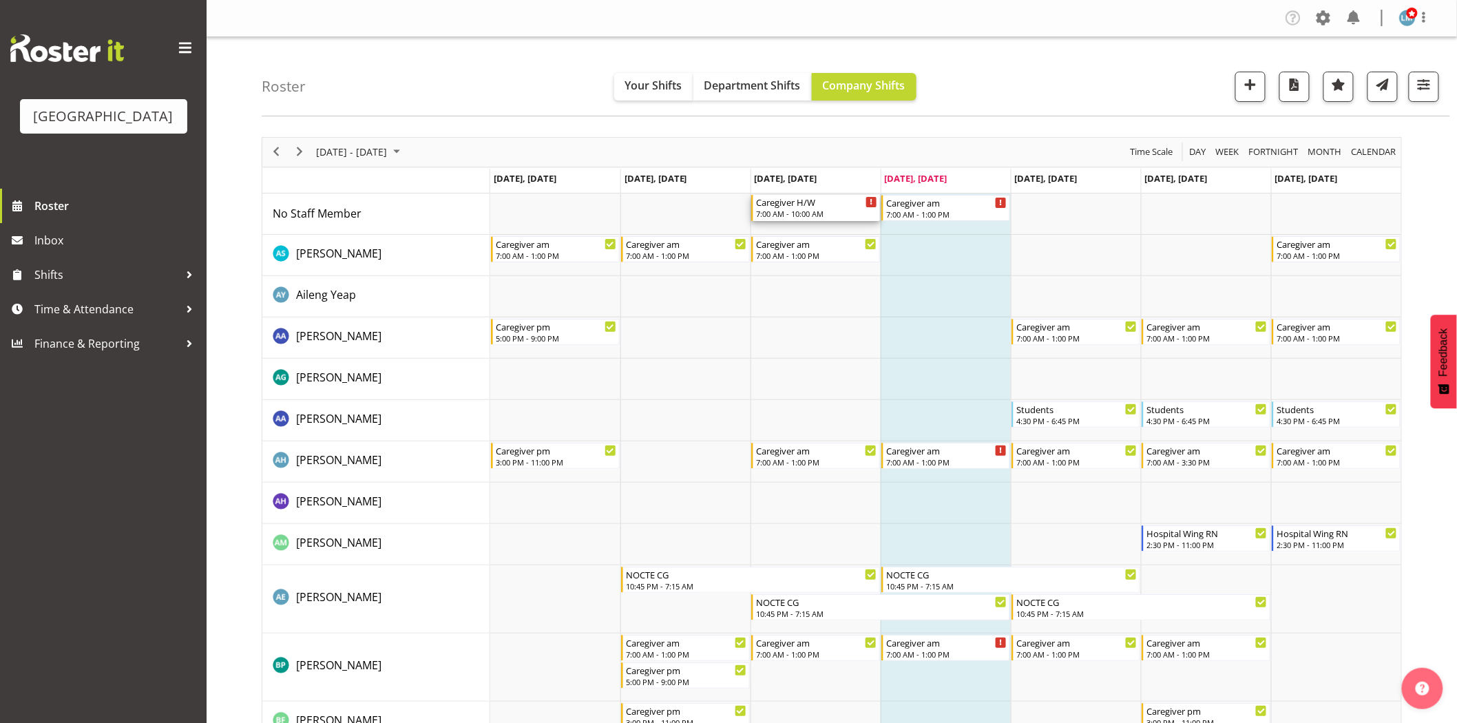
click at [809, 215] on div "7:00 AM - 10:00 AM" at bounding box center [816, 213] width 121 height 11
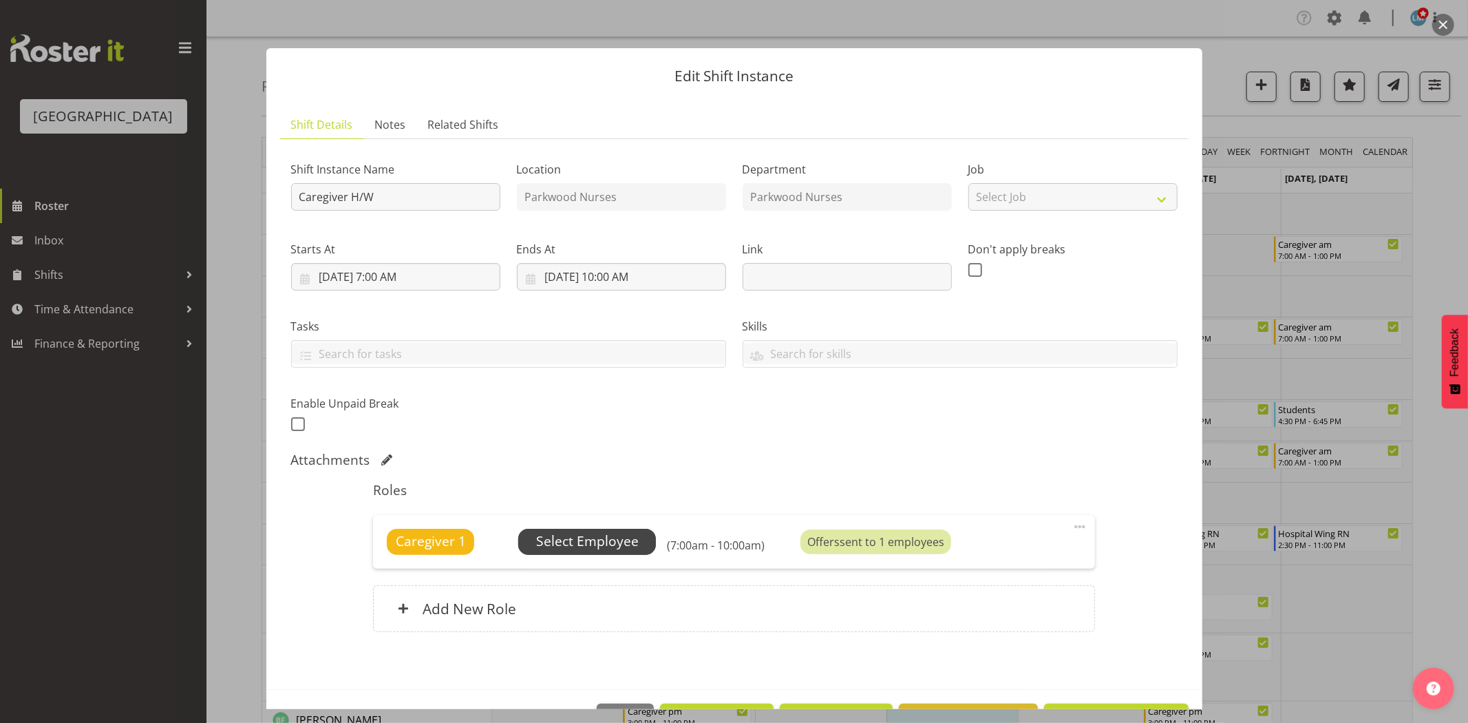
click at [615, 540] on span "Select Employee" at bounding box center [587, 541] width 103 height 20
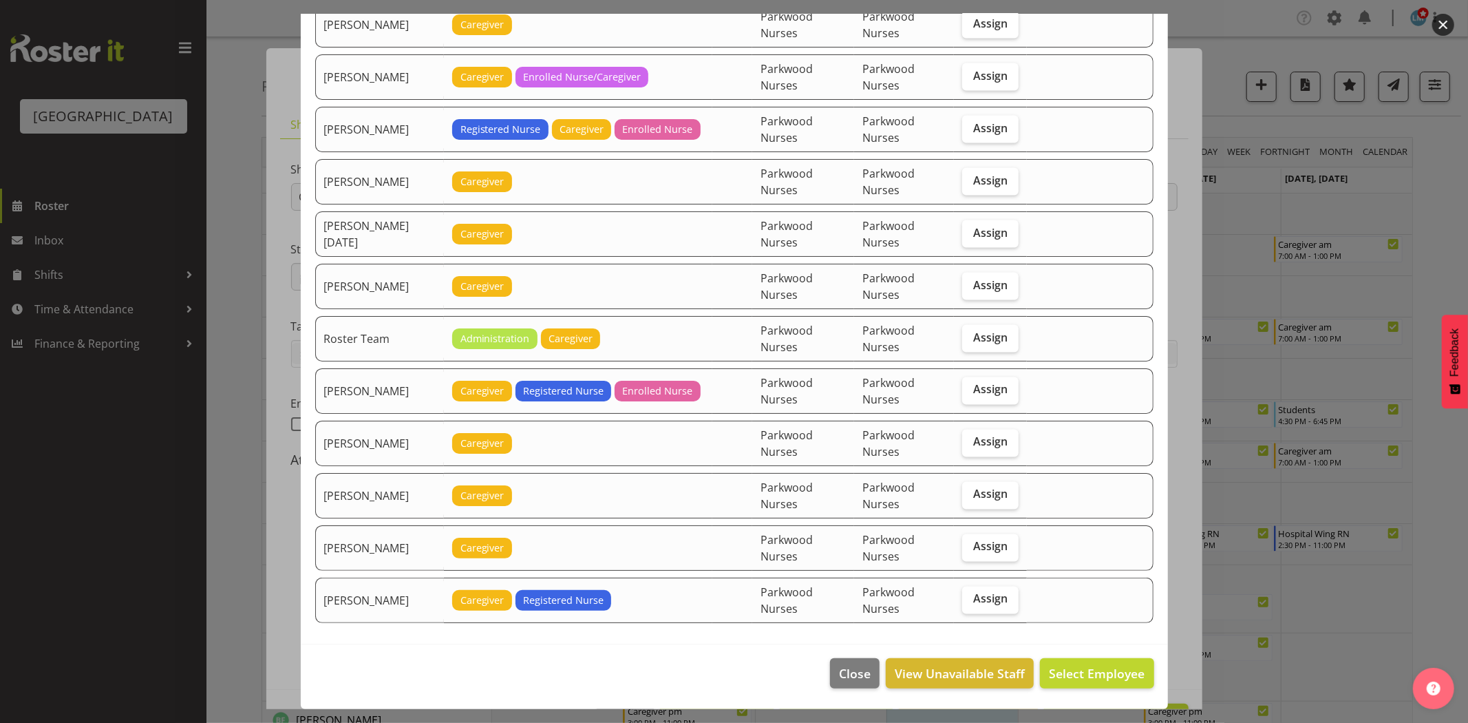
scroll to position [1526, 0]
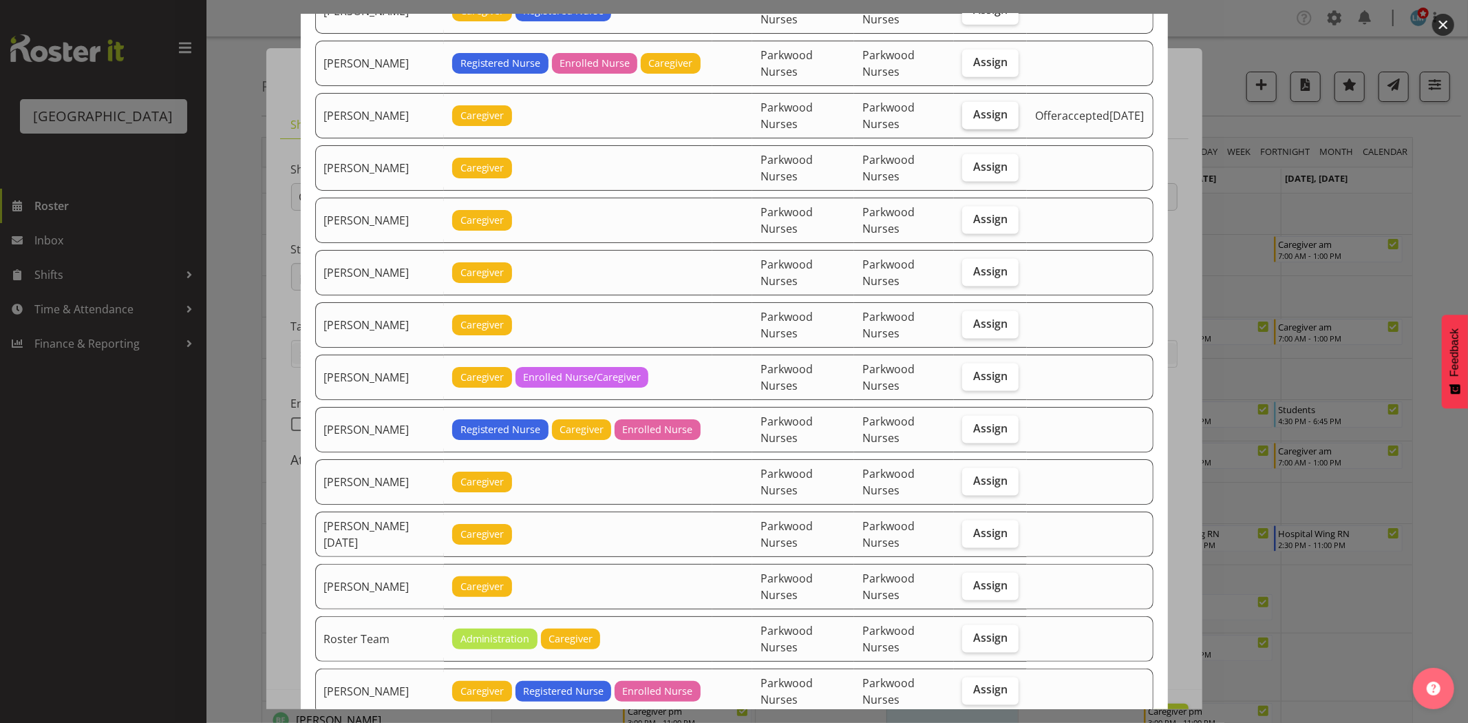
click at [973, 121] on span "Assign" at bounding box center [990, 114] width 34 height 14
click at [967, 119] on input "Assign" at bounding box center [966, 114] width 9 height 9
checkbox input "true"
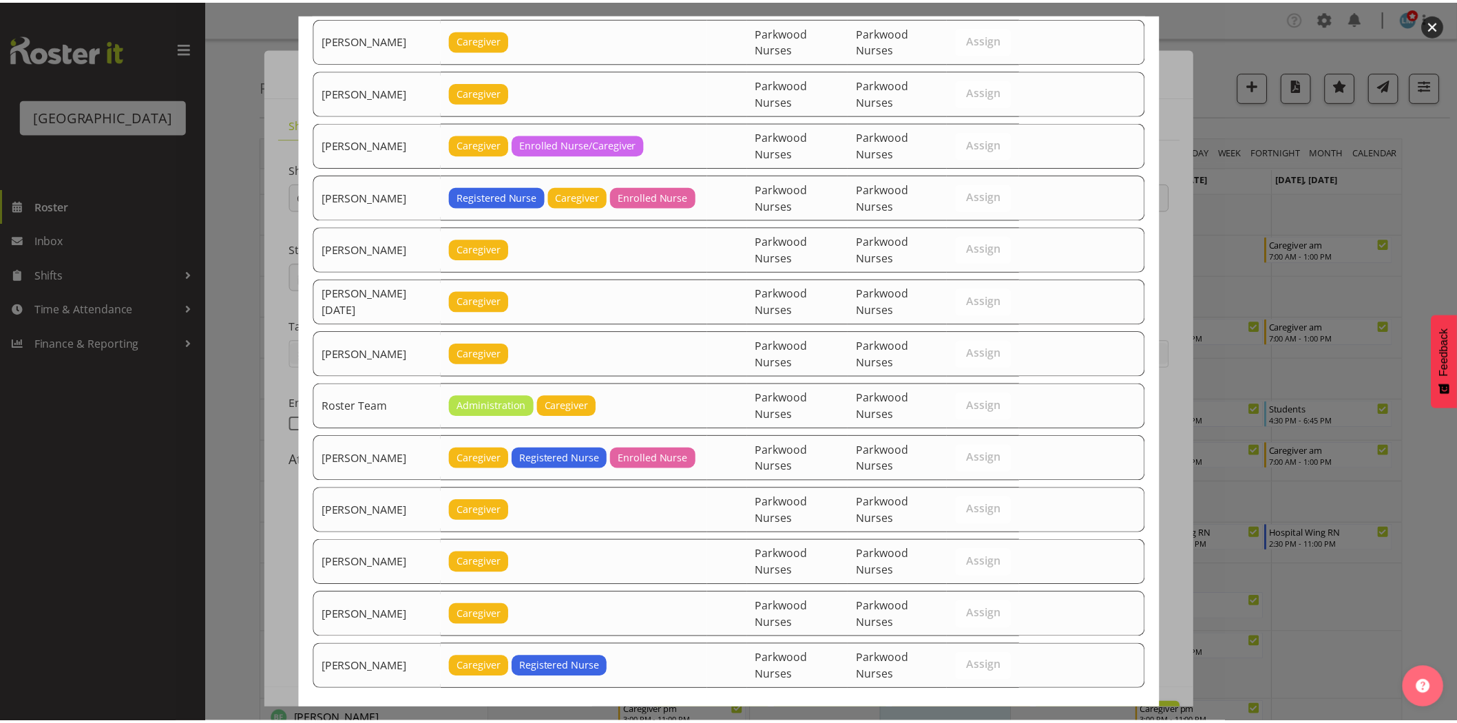
scroll to position [1832, 0]
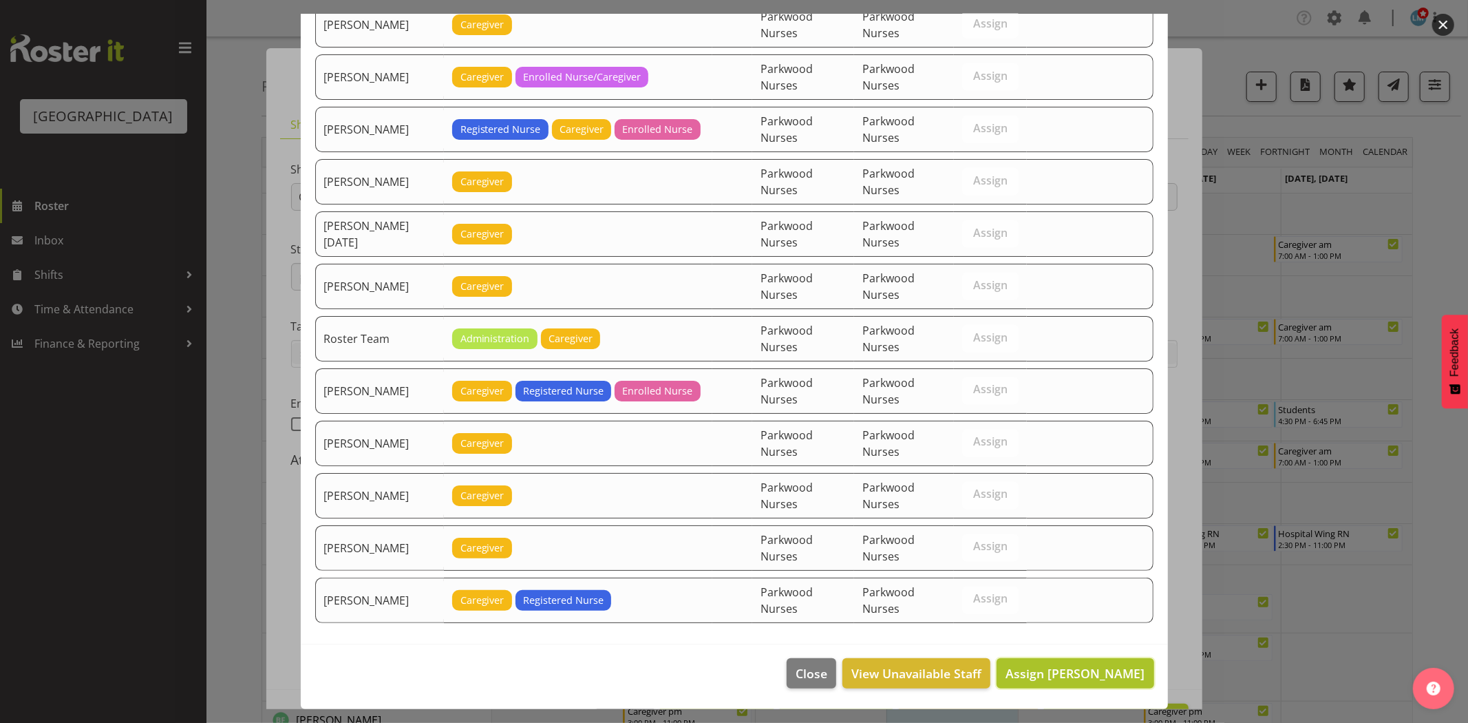
click at [1083, 675] on span "Assign Lorie Angeles" at bounding box center [1075, 673] width 139 height 17
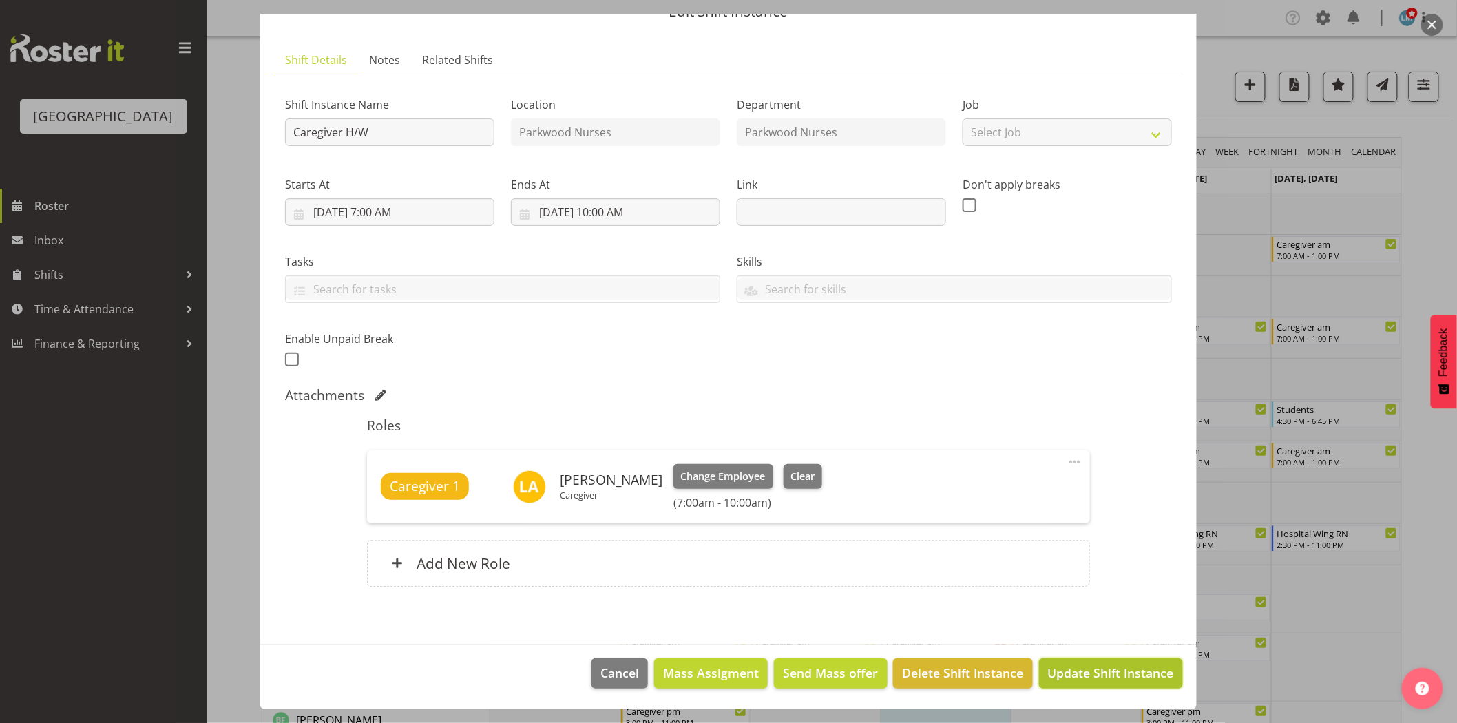
click at [1141, 680] on span "Update Shift Instance" at bounding box center [1111, 673] width 126 height 18
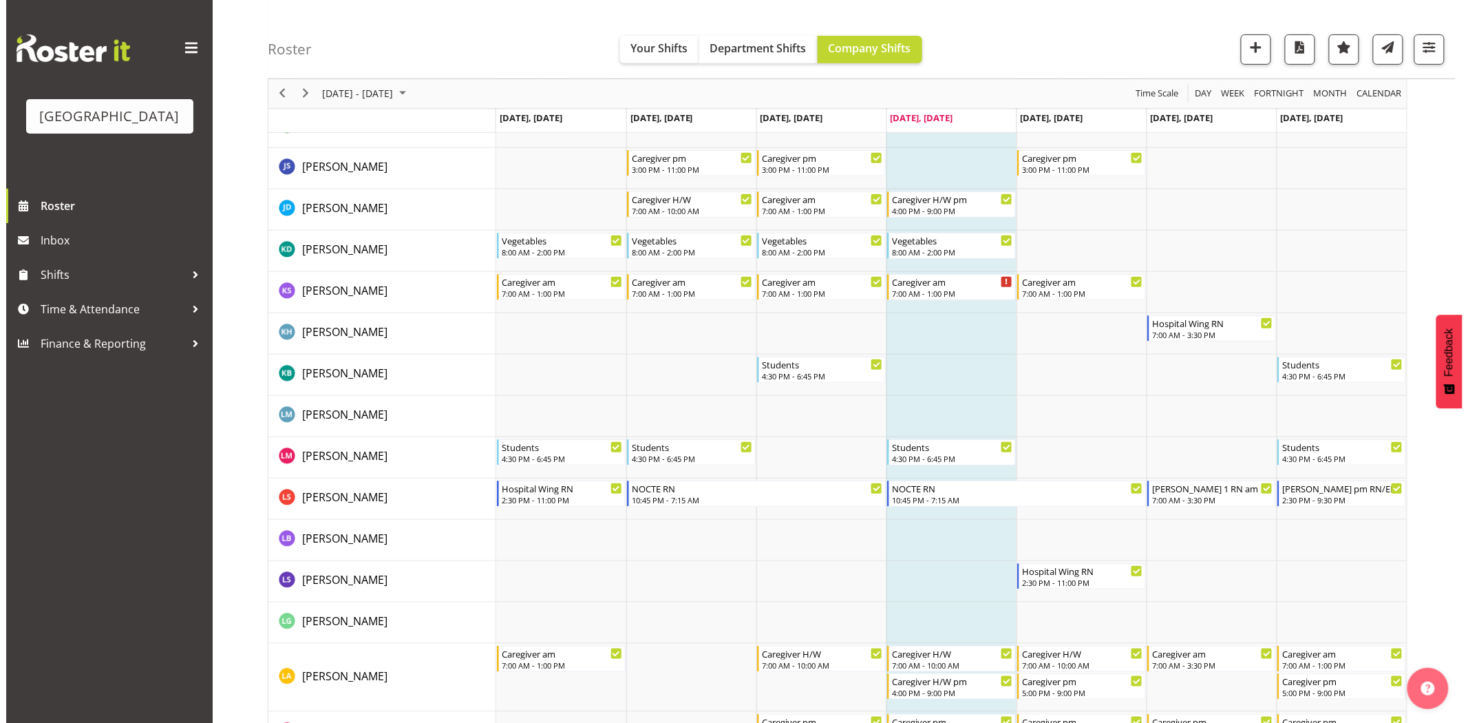
scroll to position [2447, 0]
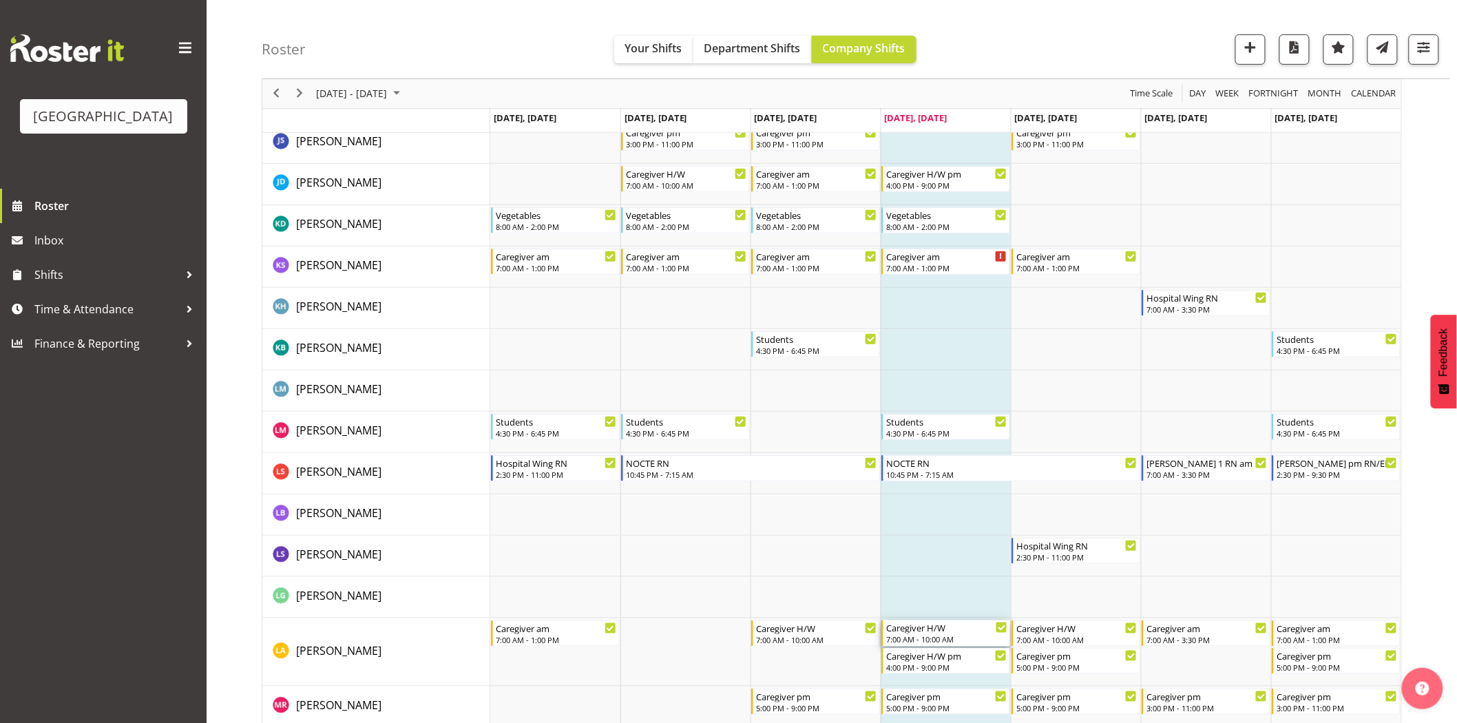
click at [942, 634] on div "7:00 AM - 10:00 AM" at bounding box center [946, 638] width 121 height 11
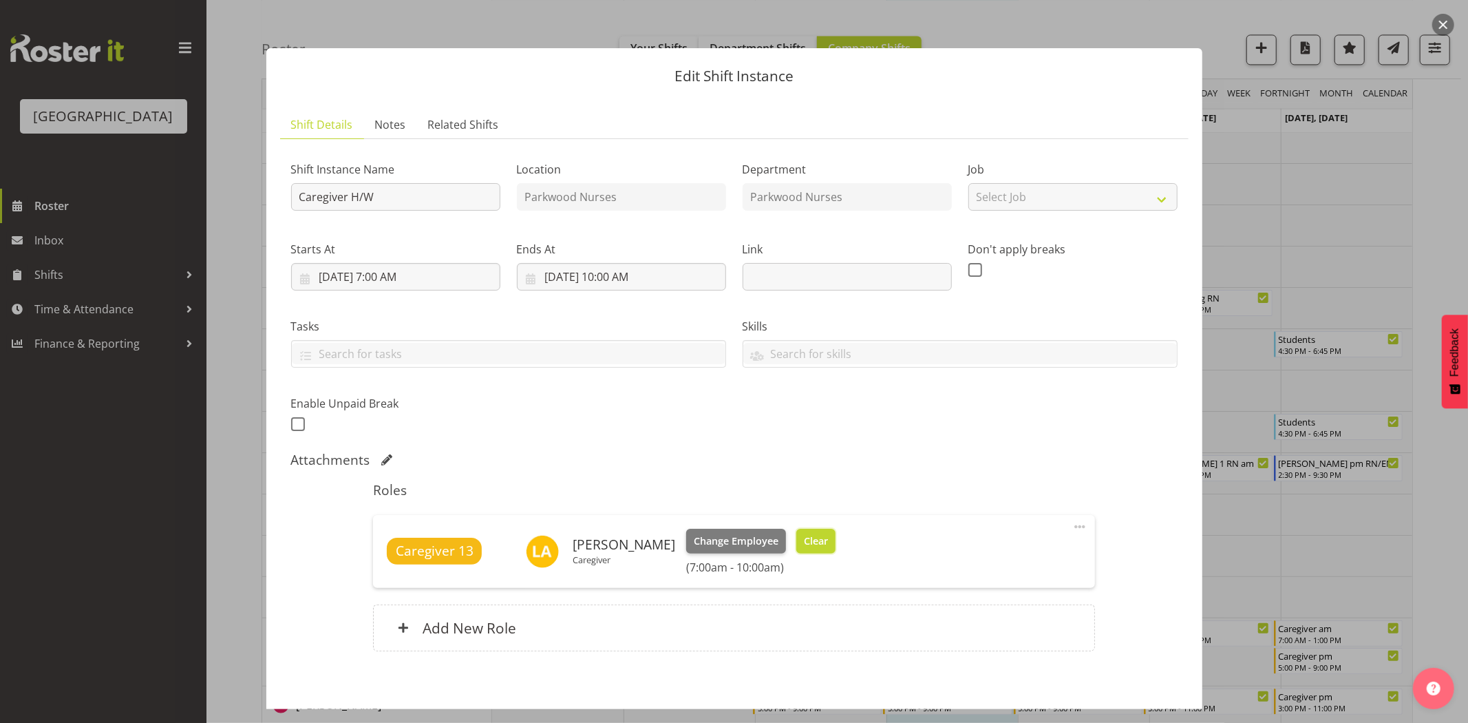
click at [807, 544] on span "Clear" at bounding box center [816, 540] width 24 height 15
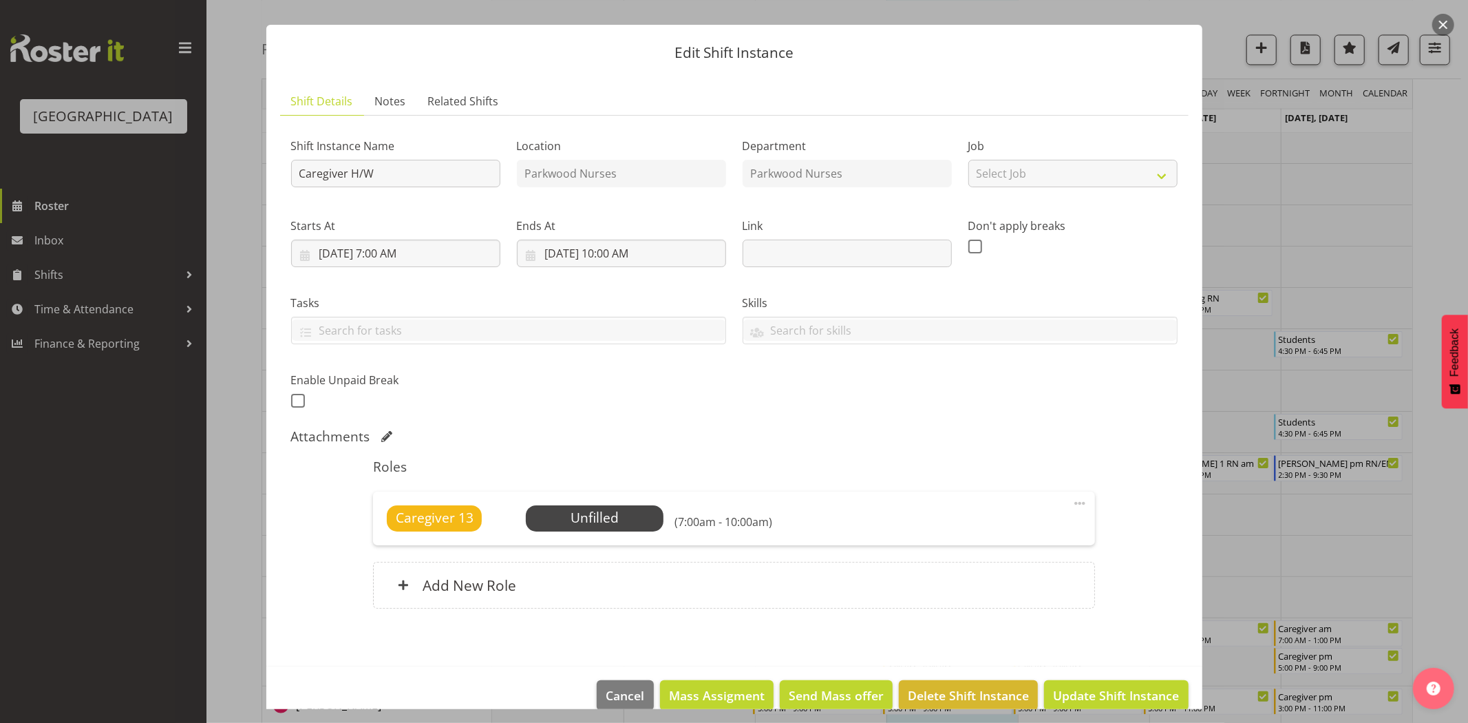
scroll to position [45, 0]
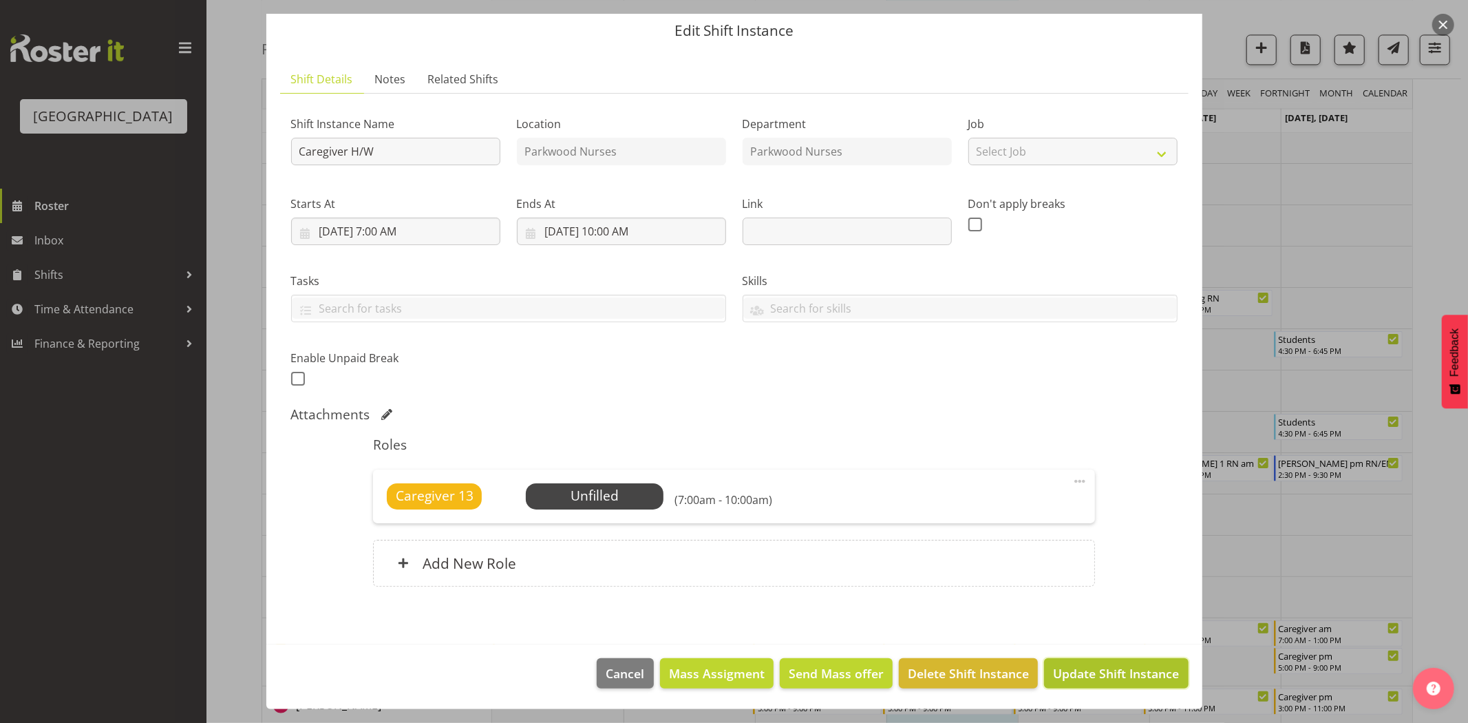
click at [1088, 676] on span "Update Shift Instance" at bounding box center [1116, 673] width 126 height 18
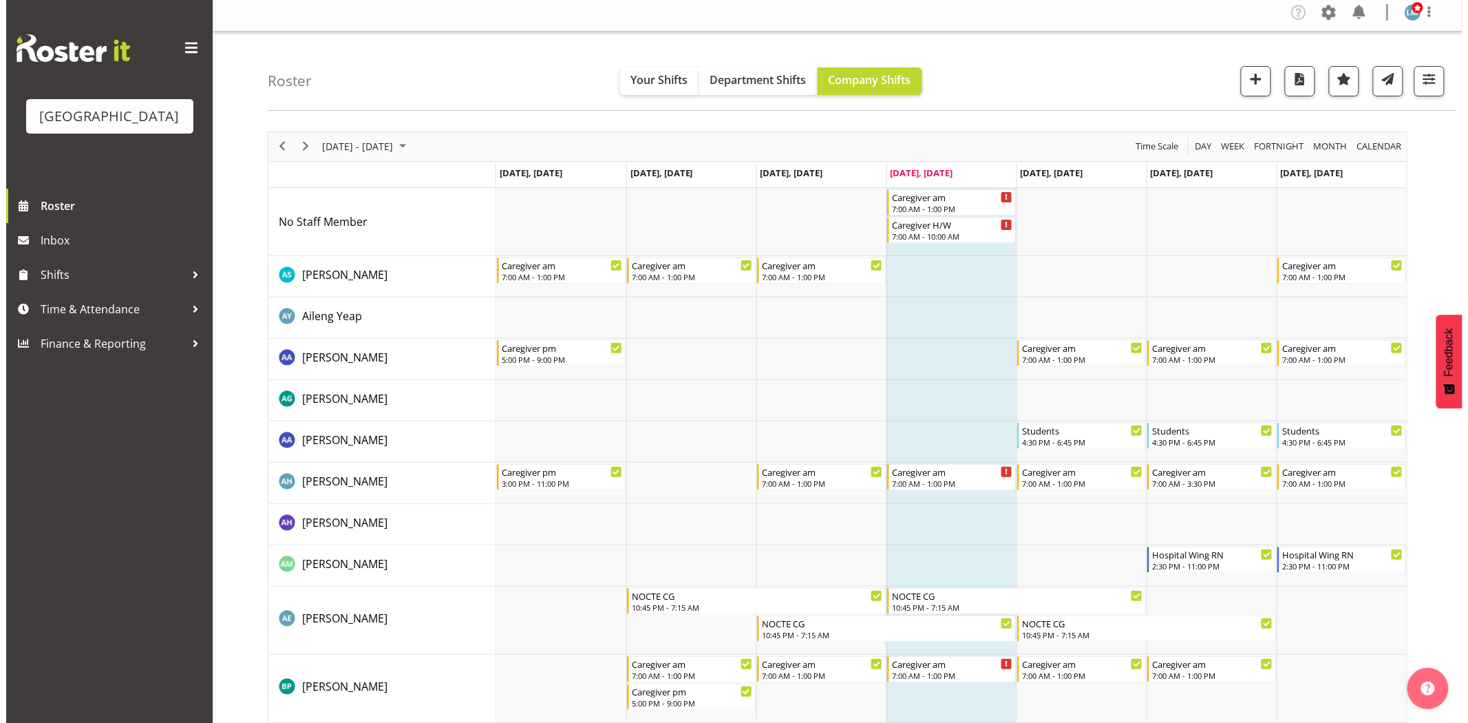
scroll to position [0, 0]
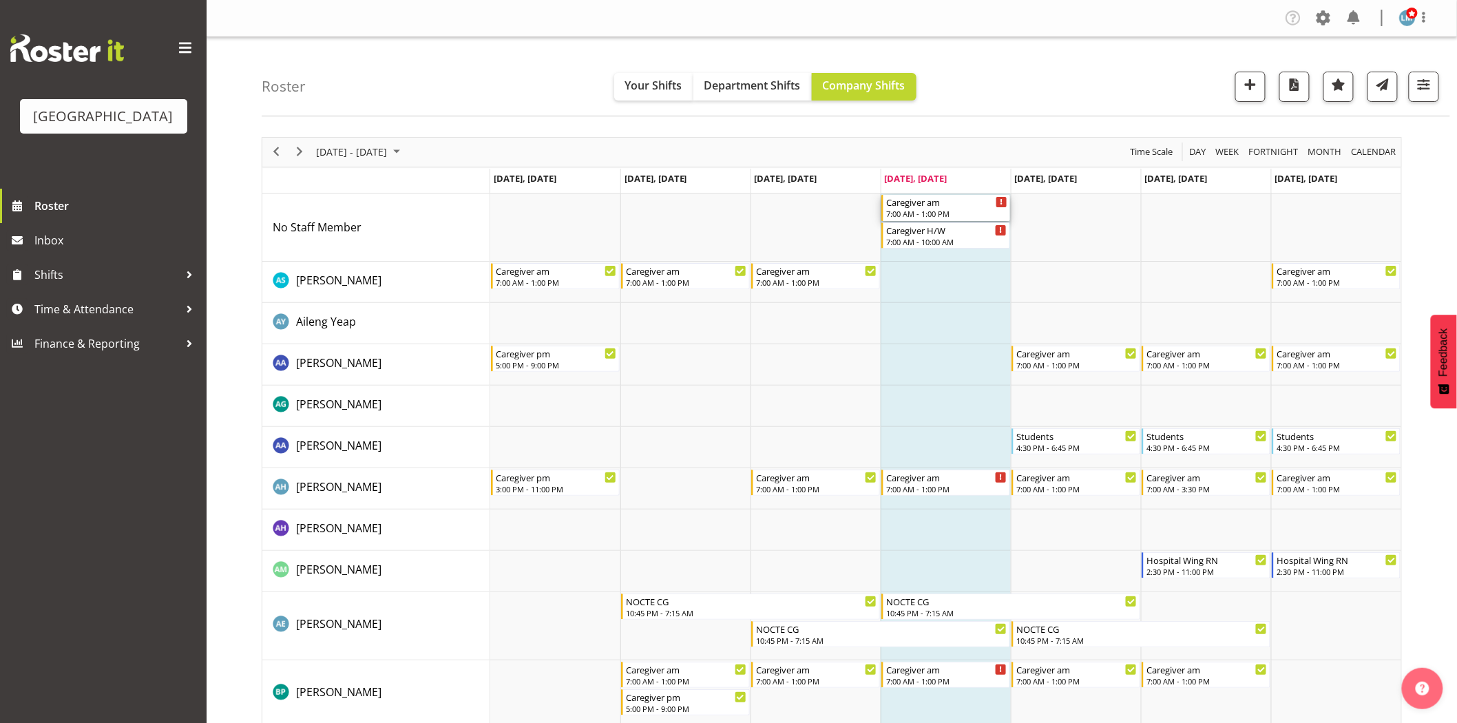
click at [938, 212] on div "7:00 AM - 1:00 PM" at bounding box center [946, 213] width 121 height 11
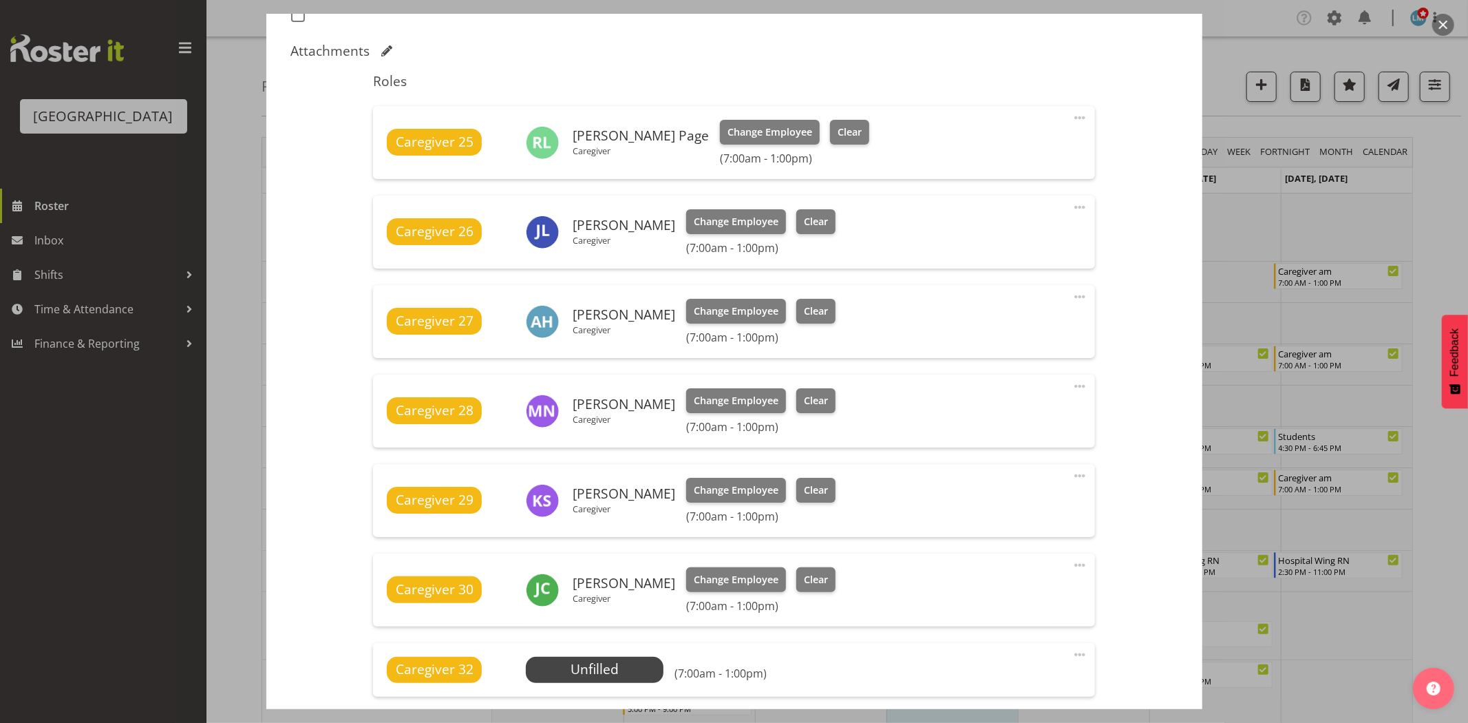
scroll to position [535, 0]
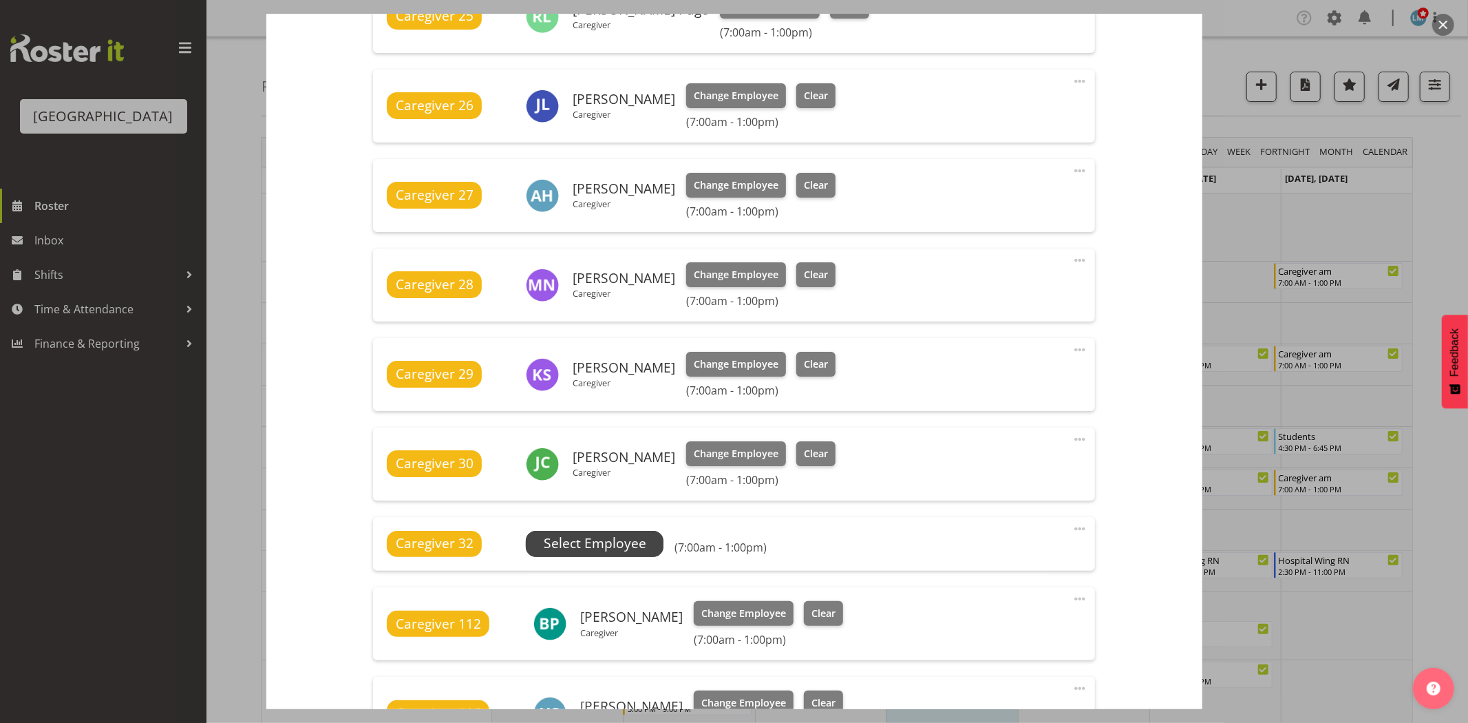
click at [625, 542] on span "Select Employee" at bounding box center [595, 543] width 103 height 20
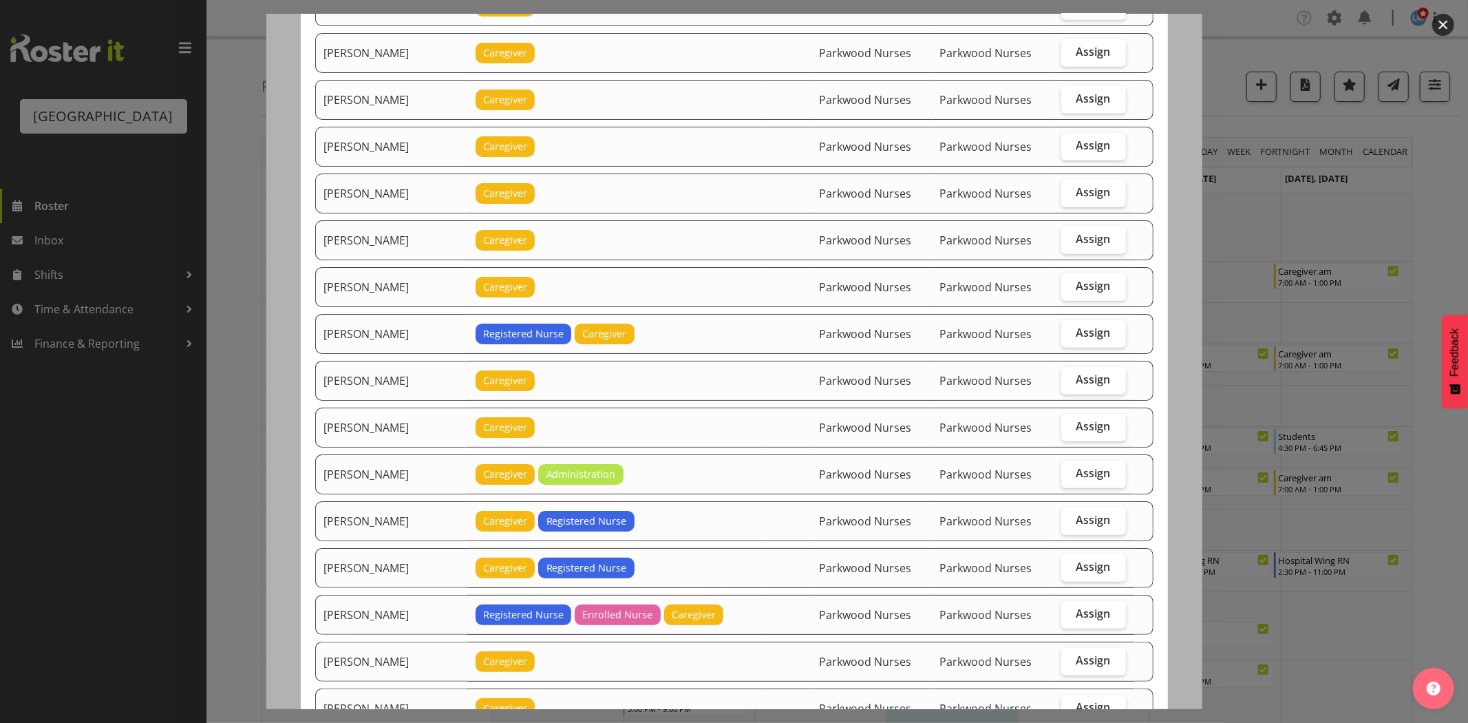
scroll to position [918, 0]
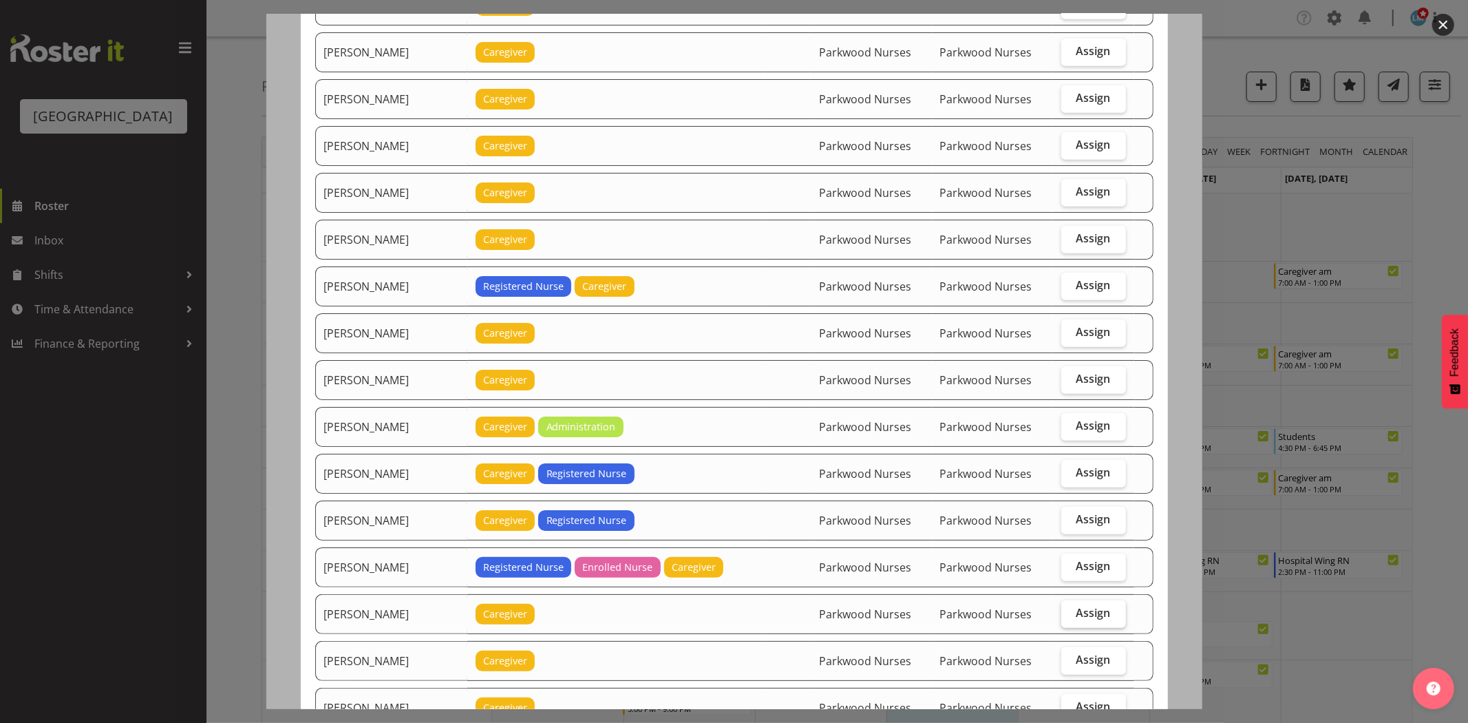
click at [1079, 619] on span "Assign" at bounding box center [1094, 613] width 34 height 14
click at [1070, 617] on input "Assign" at bounding box center [1065, 612] width 9 height 9
checkbox input "true"
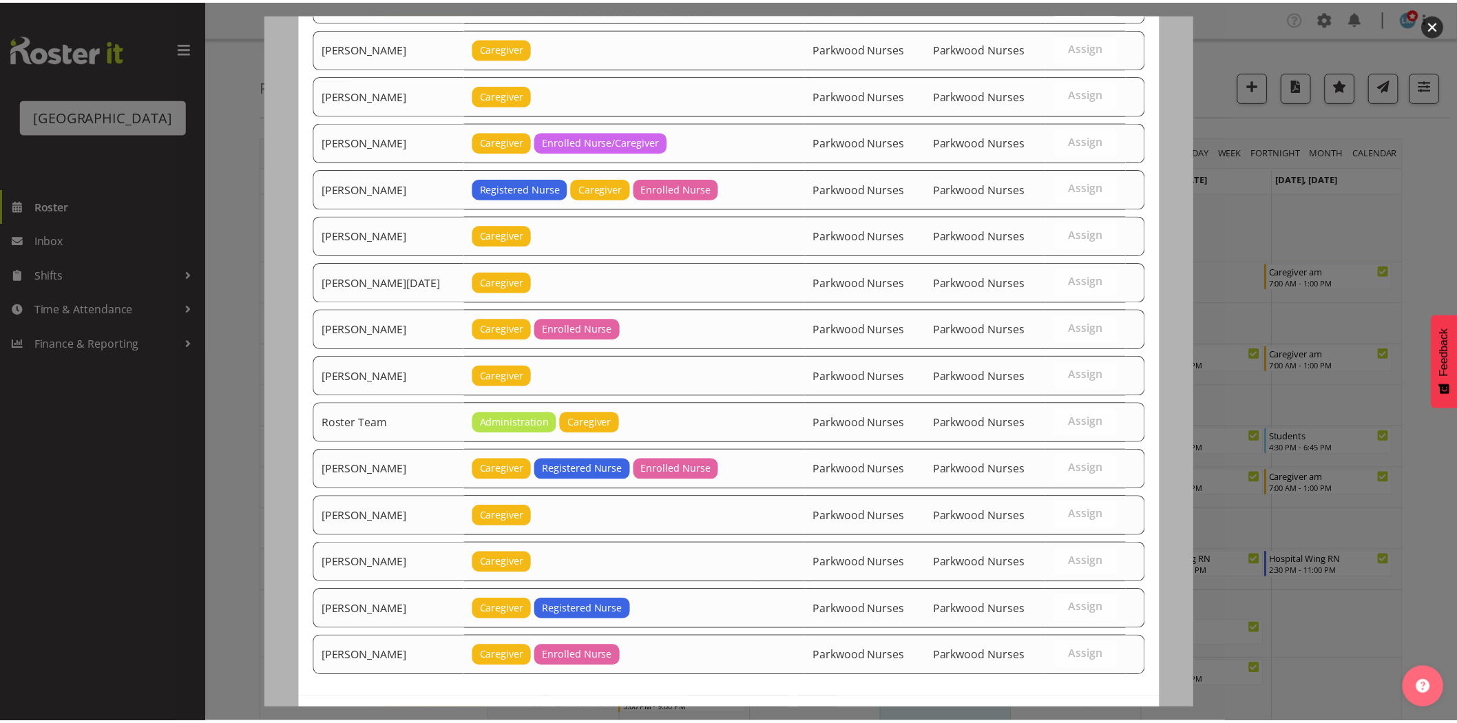
scroll to position [1636, 0]
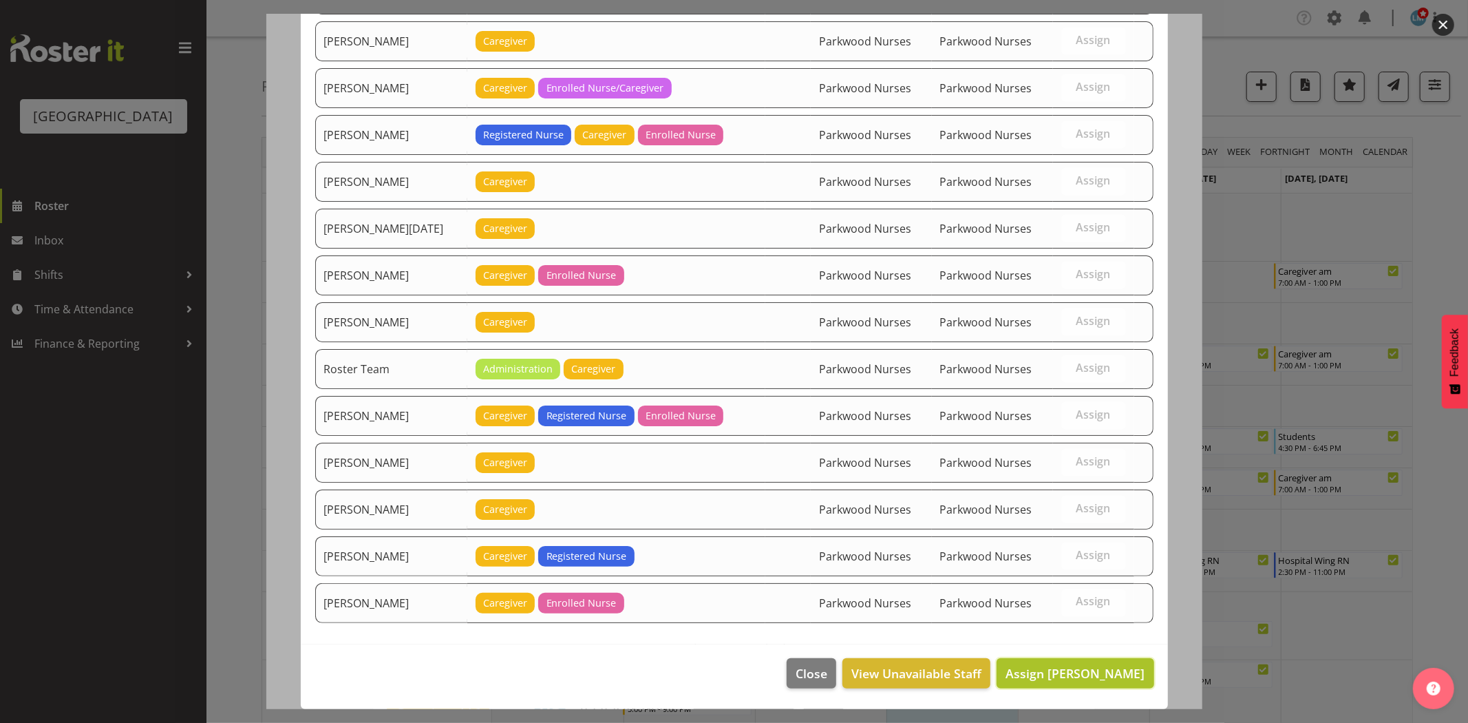
click at [1103, 679] on span "Assign Lorie Angeles" at bounding box center [1075, 673] width 139 height 17
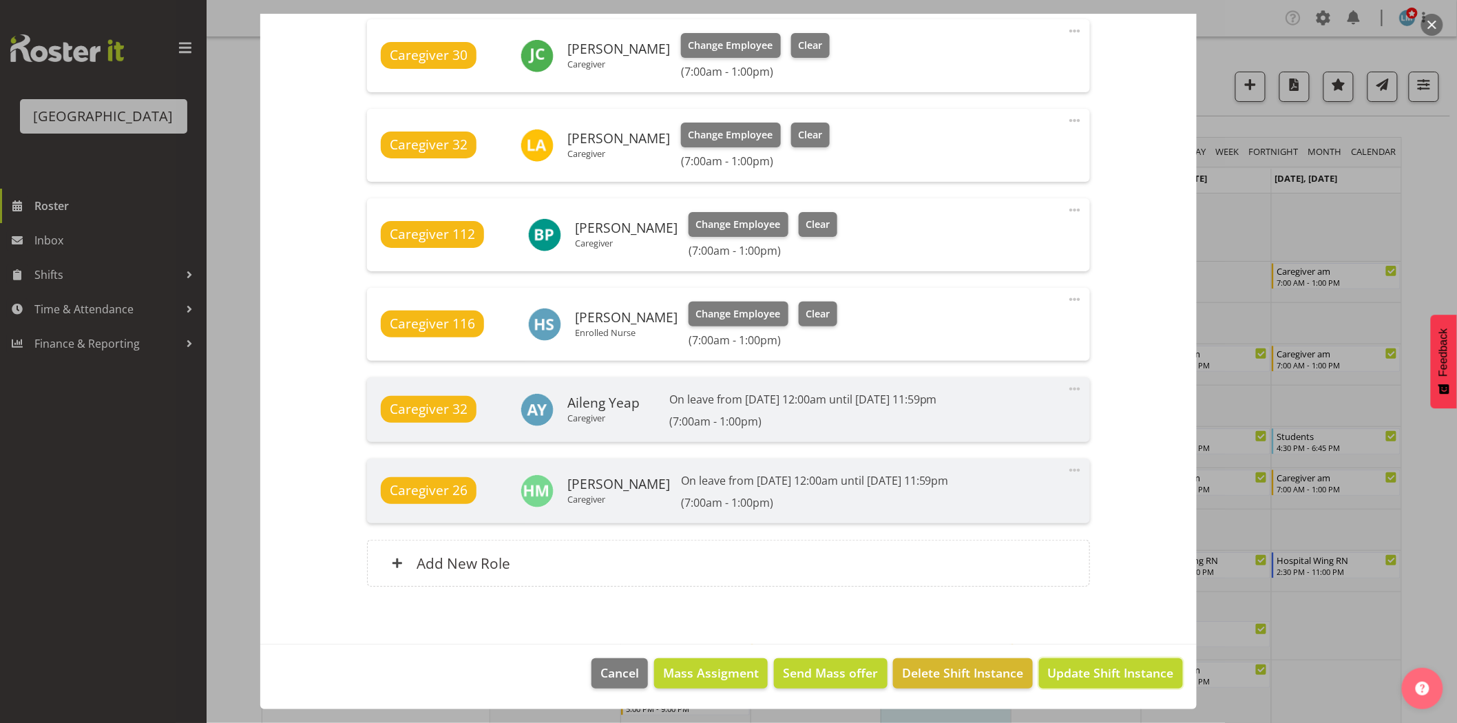
click at [1104, 679] on span "Update Shift Instance" at bounding box center [1111, 673] width 126 height 18
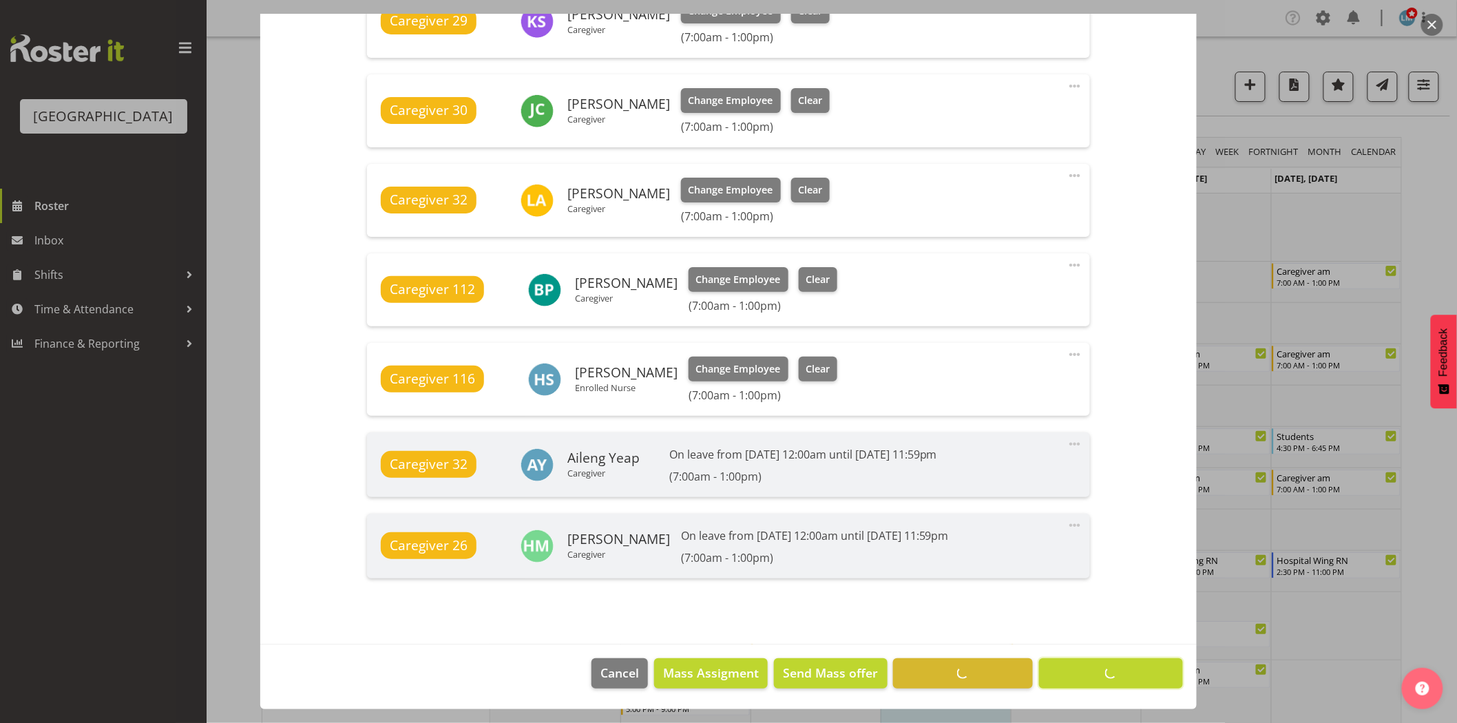
scroll to position [888, 0]
click at [1428, 196] on div at bounding box center [728, 361] width 1457 height 723
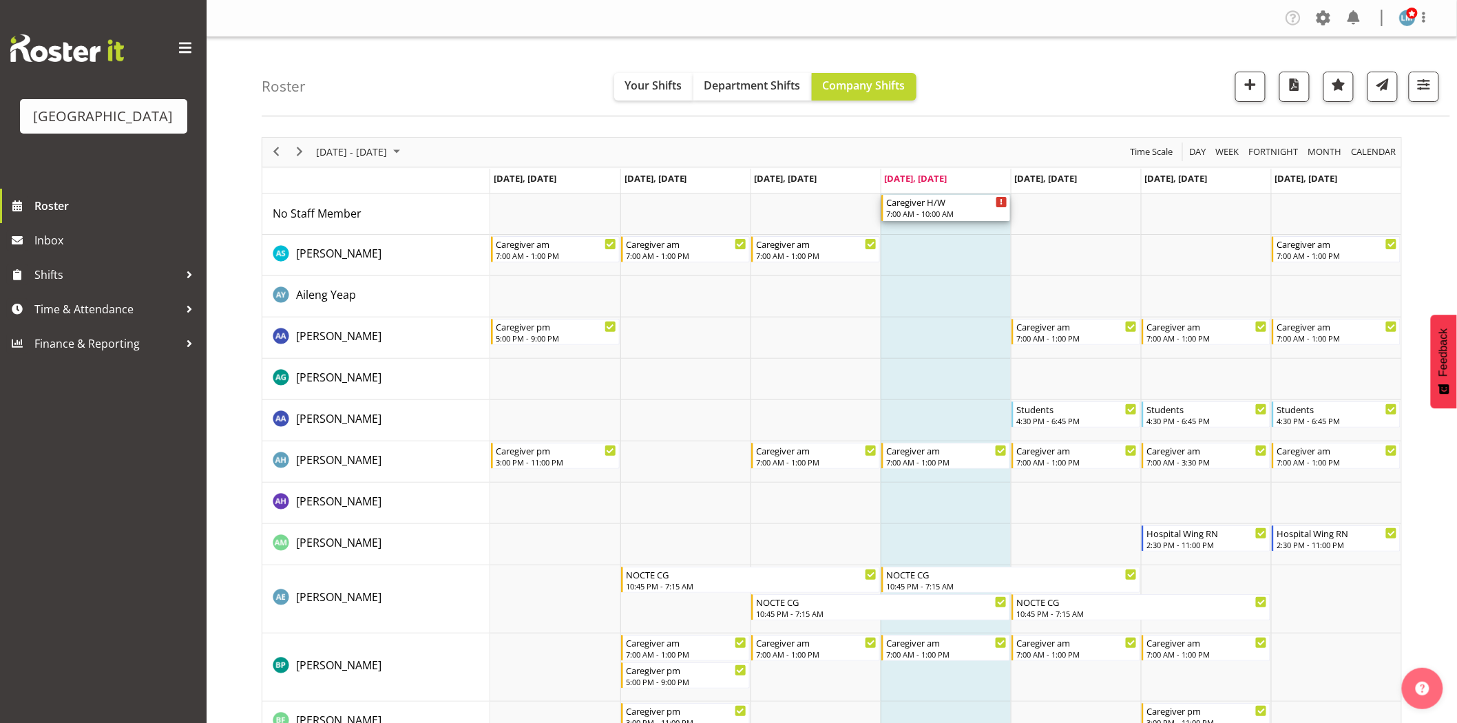
click at [913, 209] on div "7:00 AM - 10:00 AM" at bounding box center [946, 213] width 121 height 11
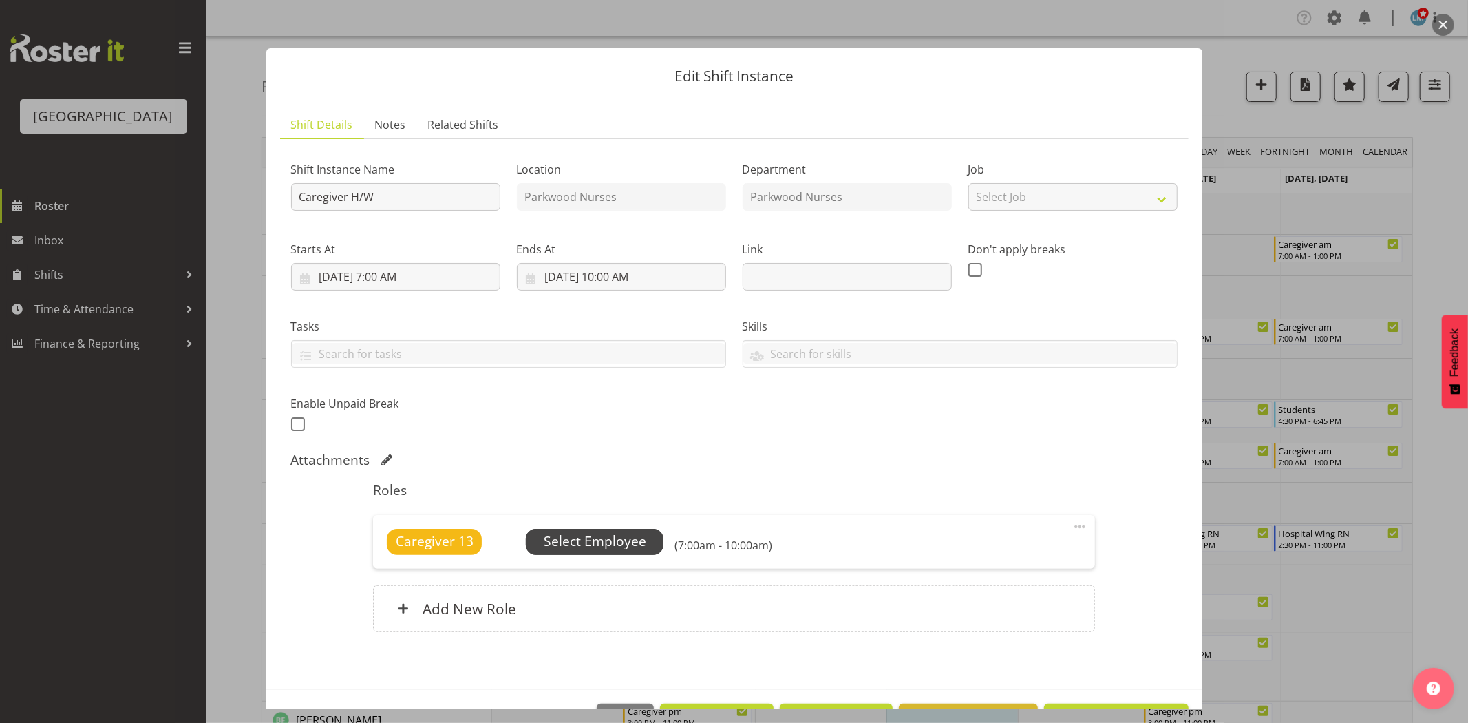
click at [631, 540] on span "Select Employee" at bounding box center [595, 541] width 103 height 20
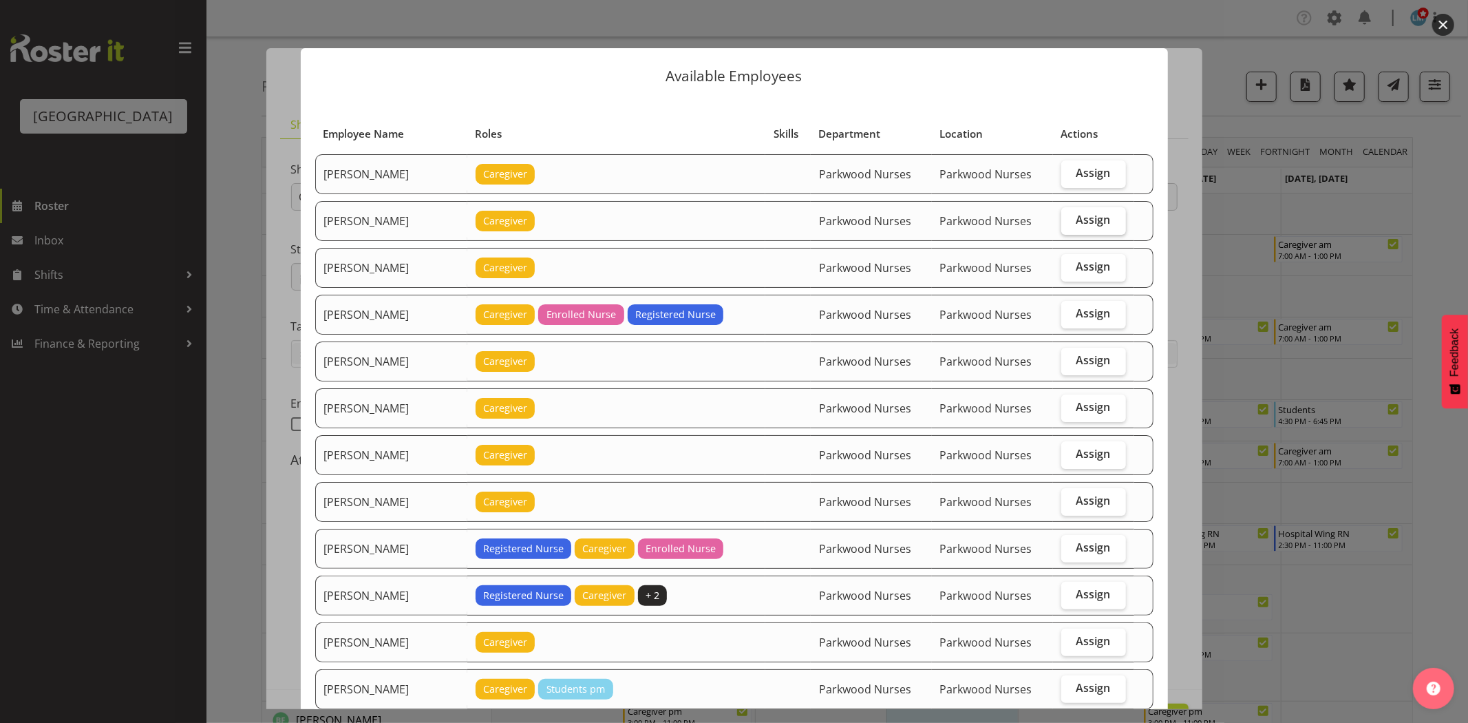
click at [1077, 222] on span "Assign" at bounding box center [1094, 220] width 34 height 14
click at [1070, 222] on input "Assign" at bounding box center [1065, 219] width 9 height 9
checkbox input "true"
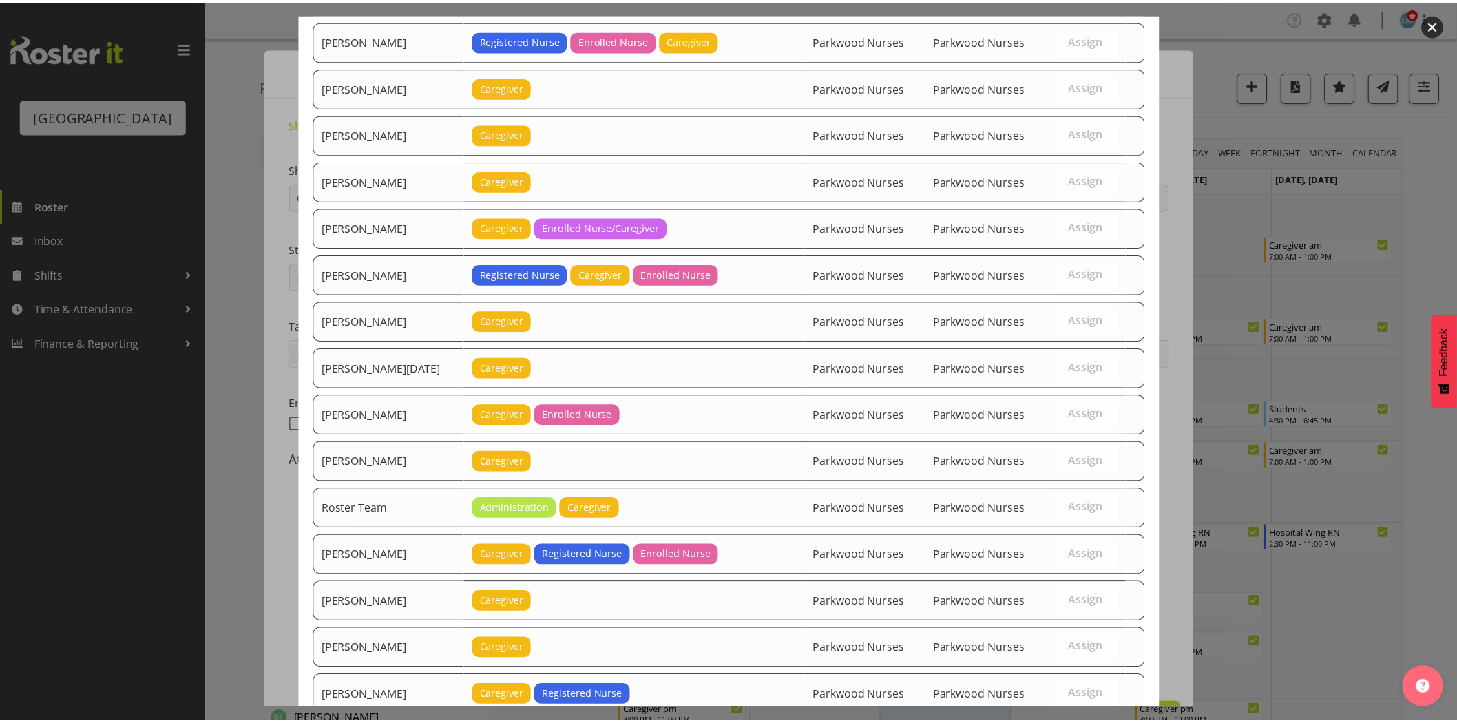
scroll to position [1590, 0]
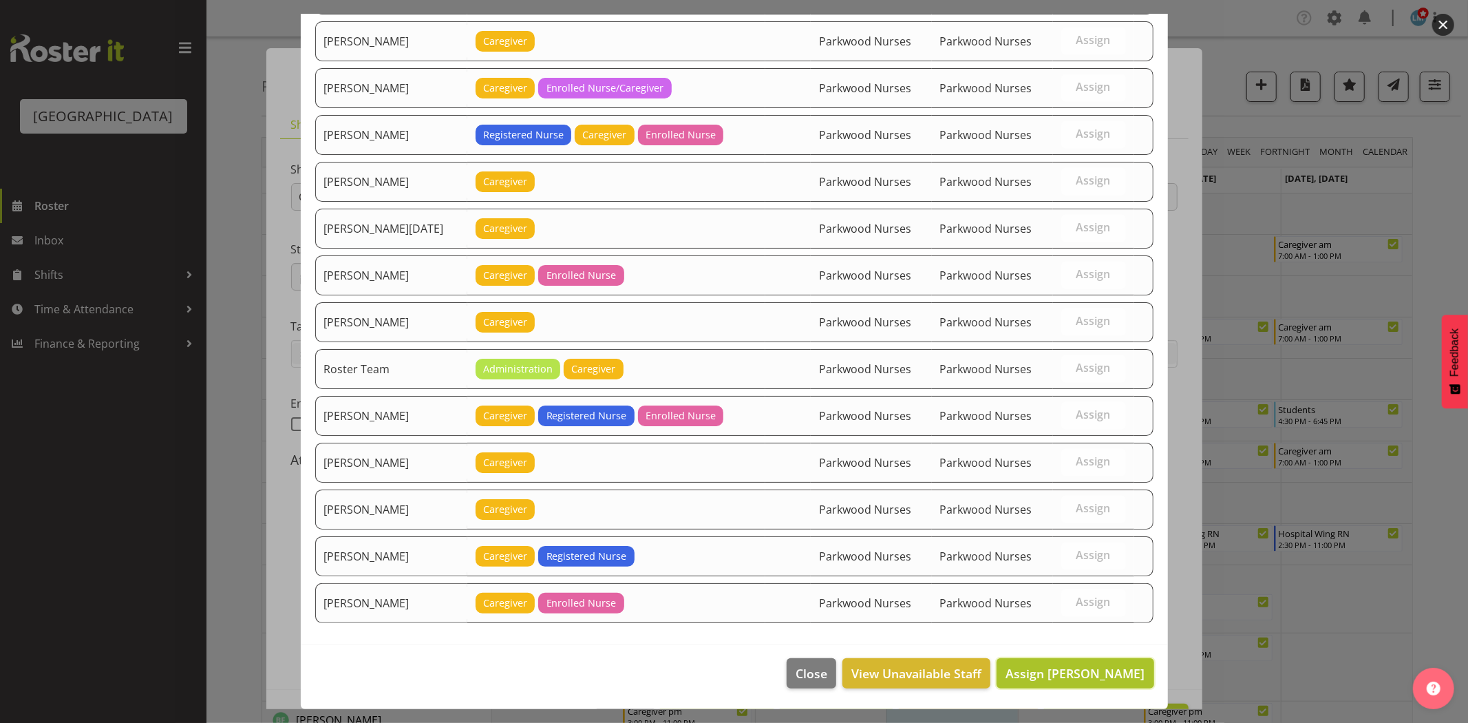
click at [1088, 679] on span "Assign [PERSON_NAME]" at bounding box center [1075, 673] width 139 height 17
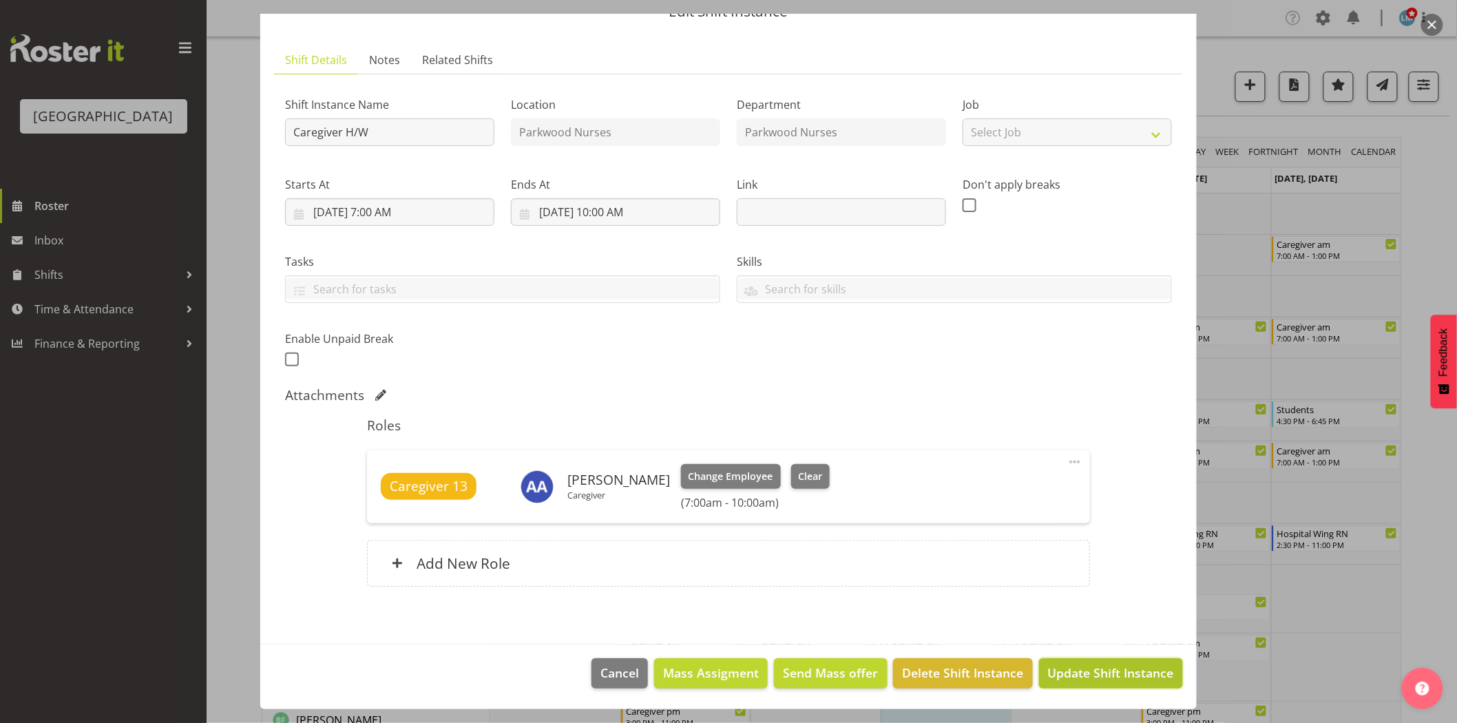
click at [1102, 680] on span "Update Shift Instance" at bounding box center [1111, 673] width 126 height 18
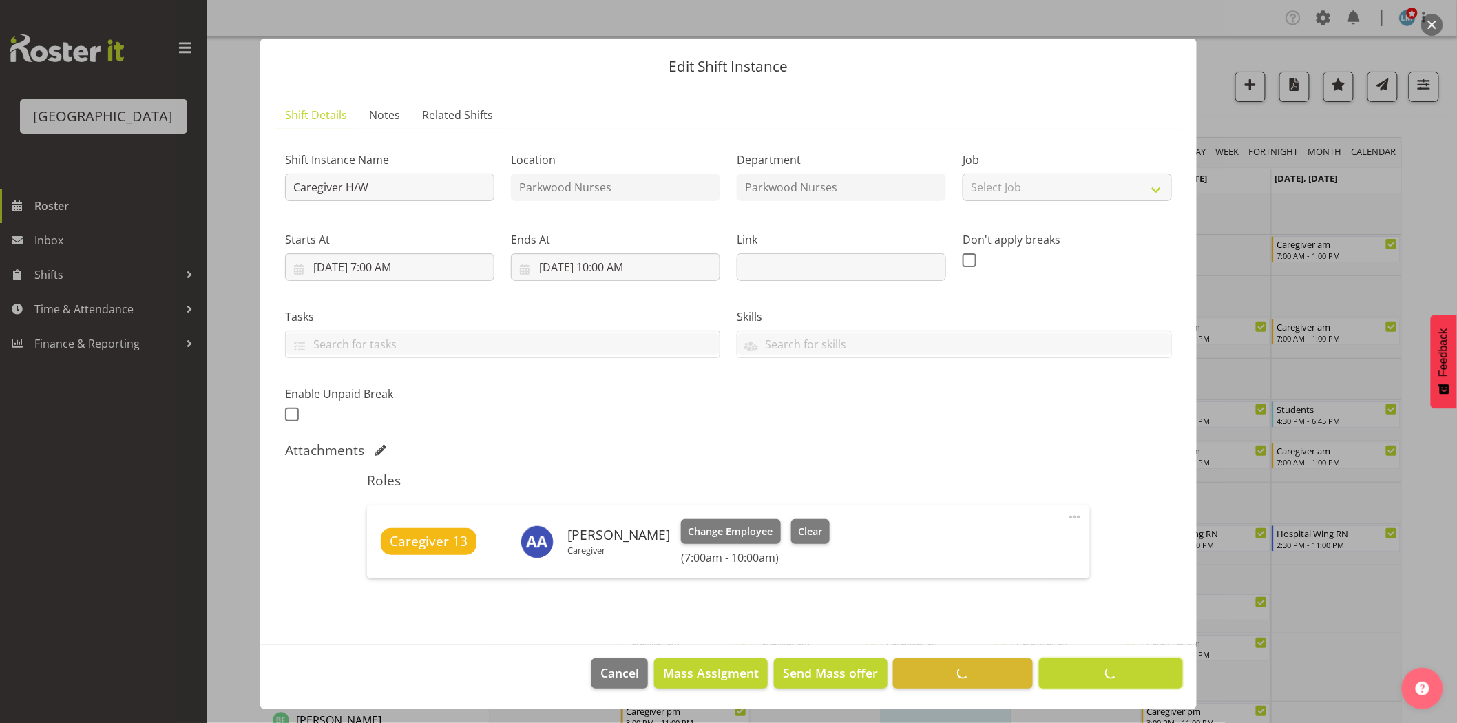
scroll to position [10, 0]
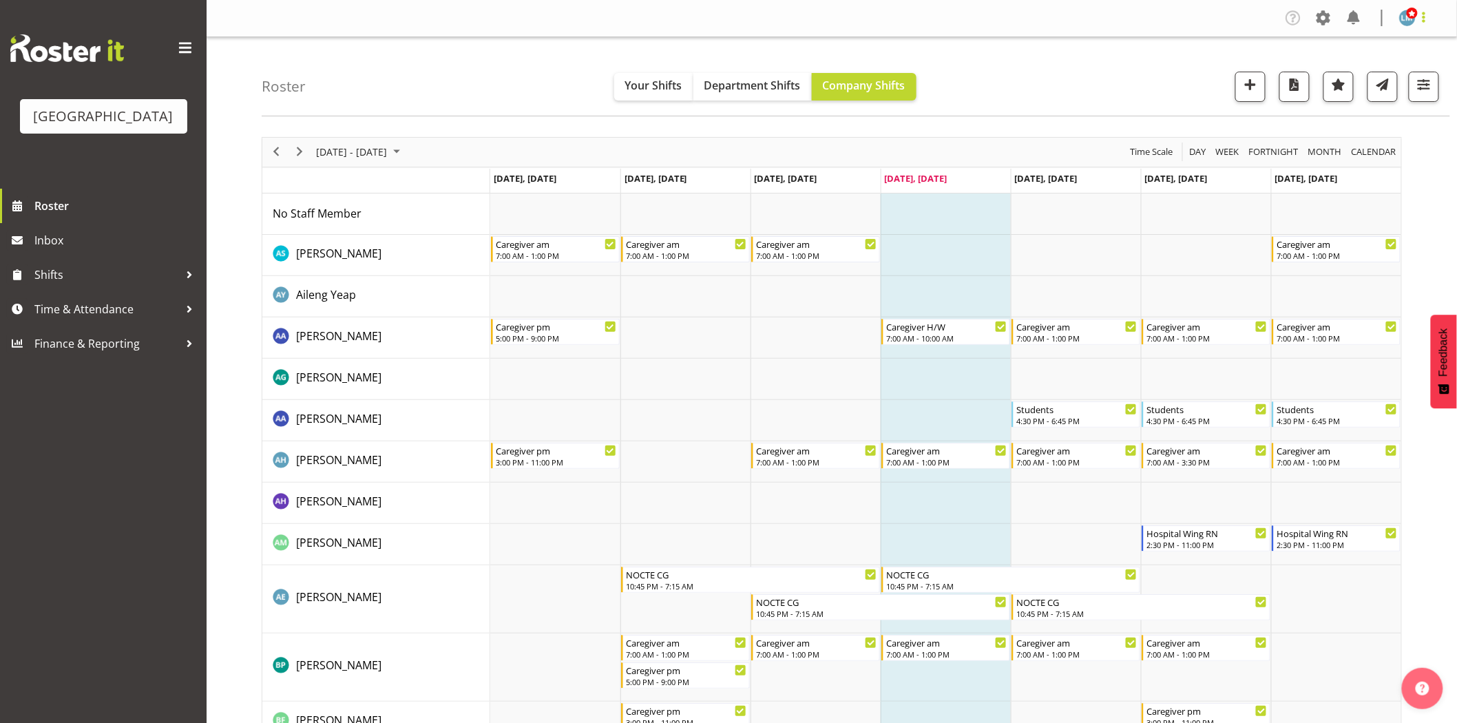
click at [1426, 21] on span at bounding box center [1423, 17] width 17 height 17
click at [1410, 65] on link "Log Out" at bounding box center [1366, 72] width 132 height 25
